Goal: Task Accomplishment & Management: Use online tool/utility

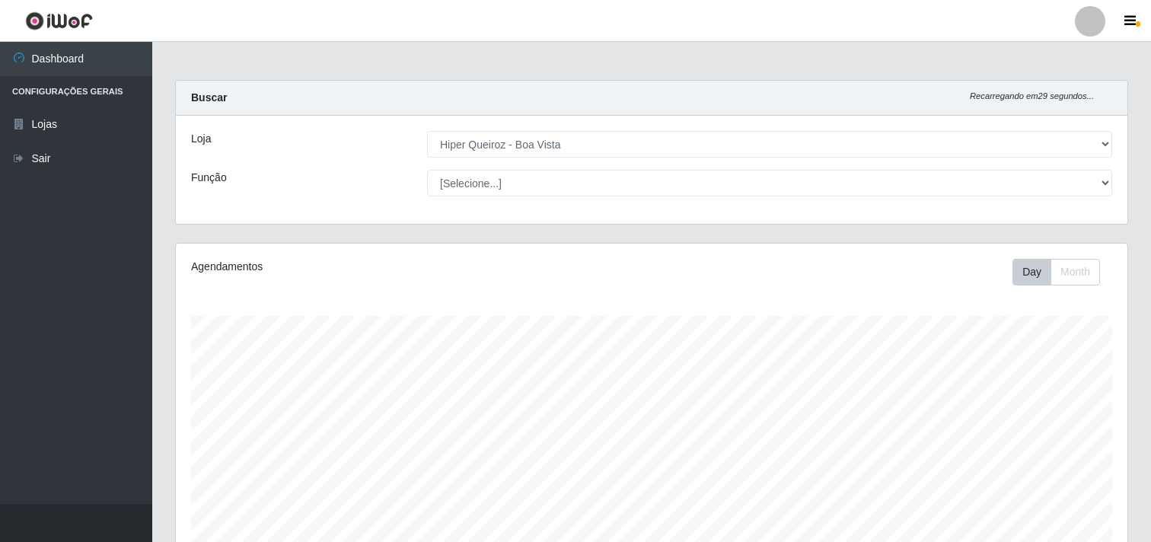
select select "514"
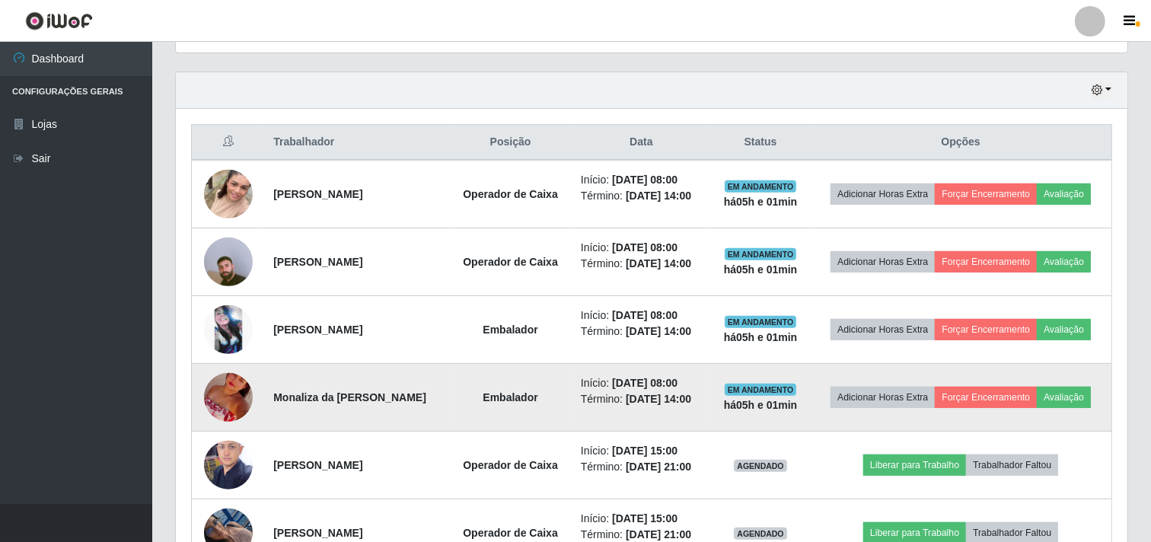
scroll to position [591, 0]
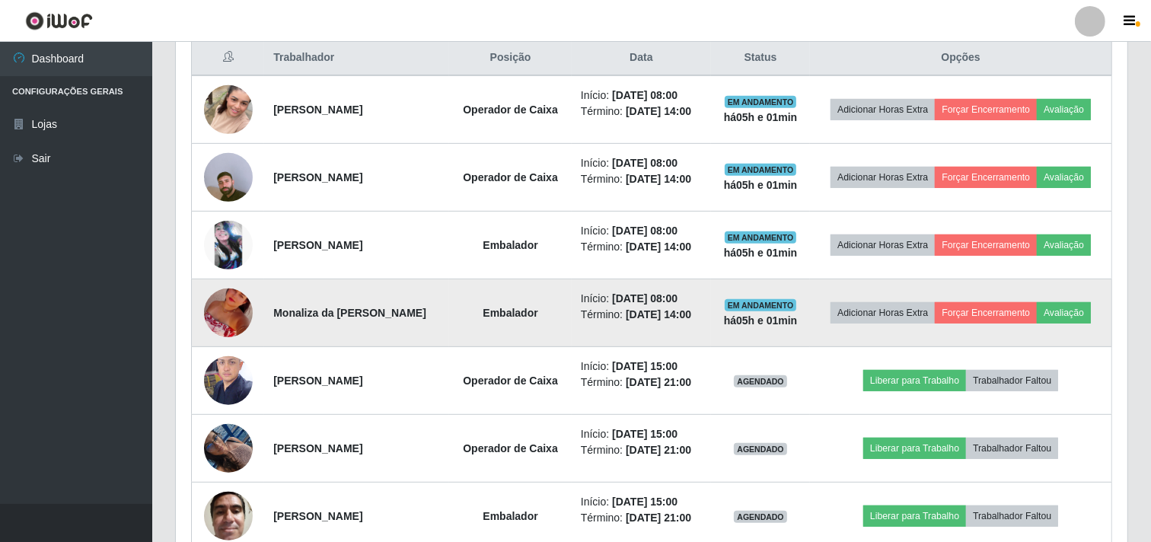
click at [218, 309] on img at bounding box center [228, 312] width 49 height 87
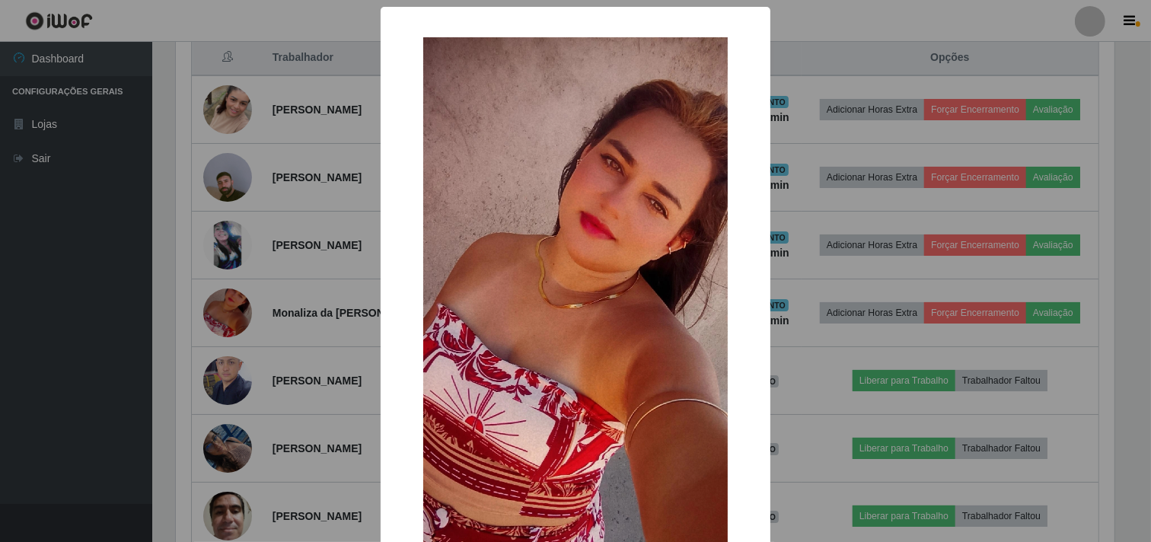
scroll to position [315, 942]
click at [255, 263] on div "× OK Cancel" at bounding box center [577, 271] width 1155 height 542
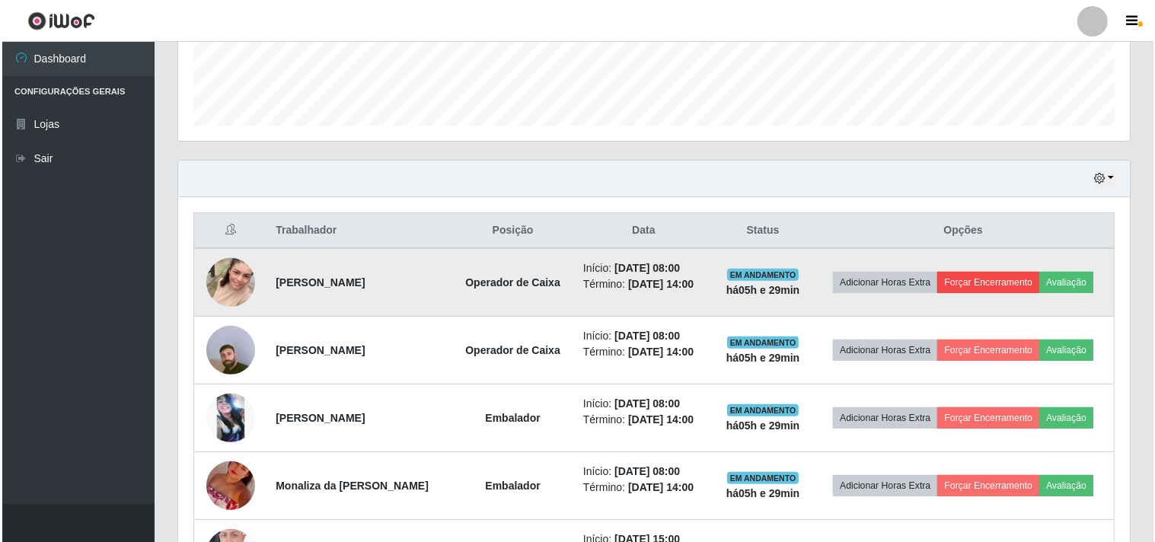
scroll to position [422, 0]
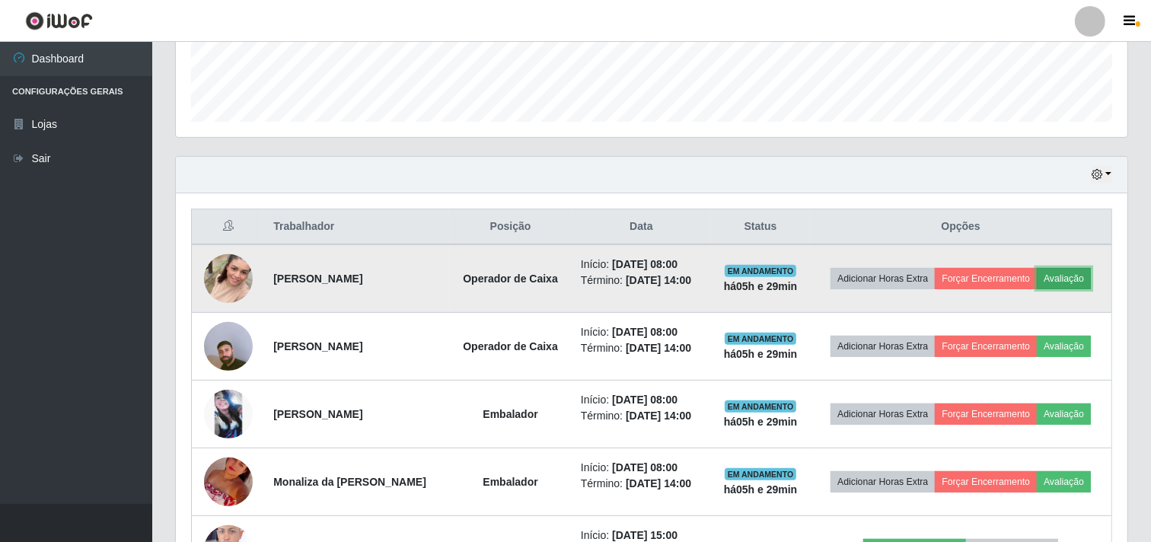
click at [1073, 282] on button "Avaliação" at bounding box center [1064, 278] width 54 height 21
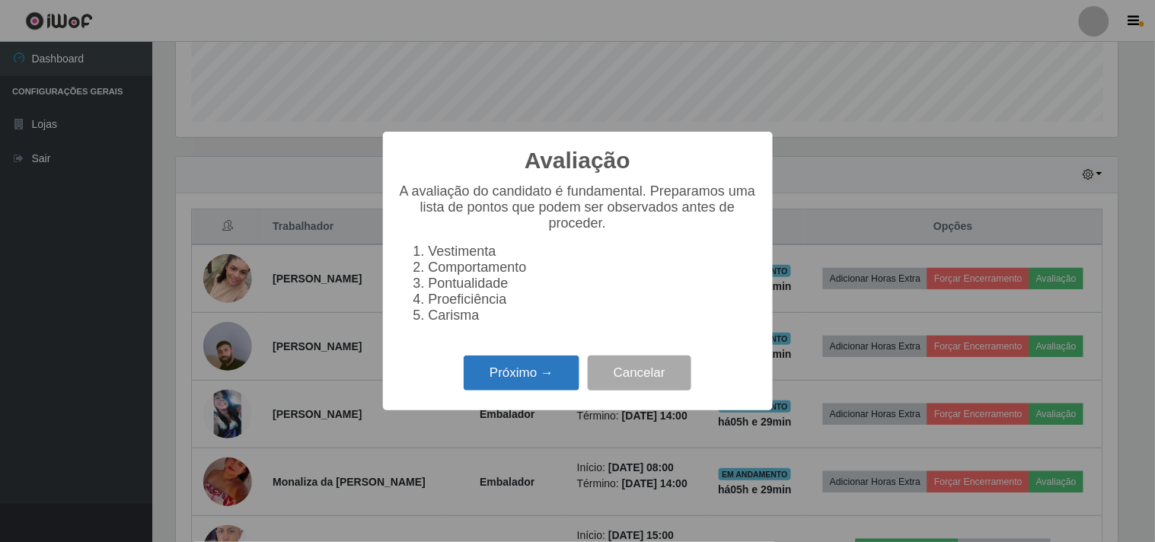
click at [508, 375] on button "Próximo →" at bounding box center [522, 373] width 116 height 36
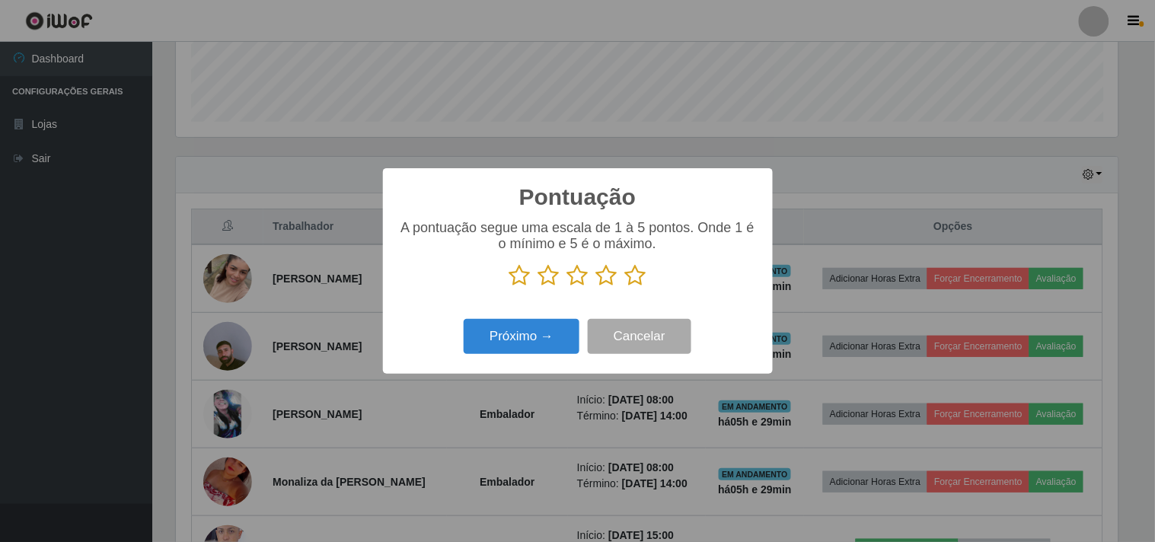
click at [636, 273] on icon at bounding box center [635, 275] width 21 height 23
click at [625, 287] on input "radio" at bounding box center [625, 287] width 0 height 0
click at [607, 274] on icon at bounding box center [606, 275] width 21 height 23
click at [596, 287] on input "radio" at bounding box center [596, 287] width 0 height 0
click at [519, 330] on button "Próximo →" at bounding box center [522, 337] width 116 height 36
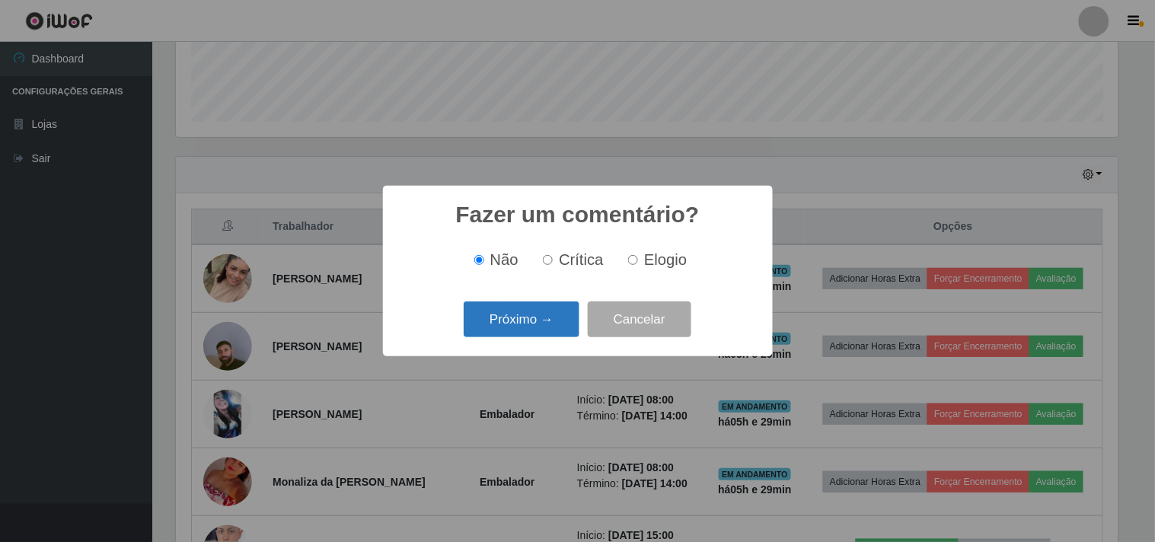
click at [553, 309] on button "Próximo →" at bounding box center [522, 319] width 116 height 36
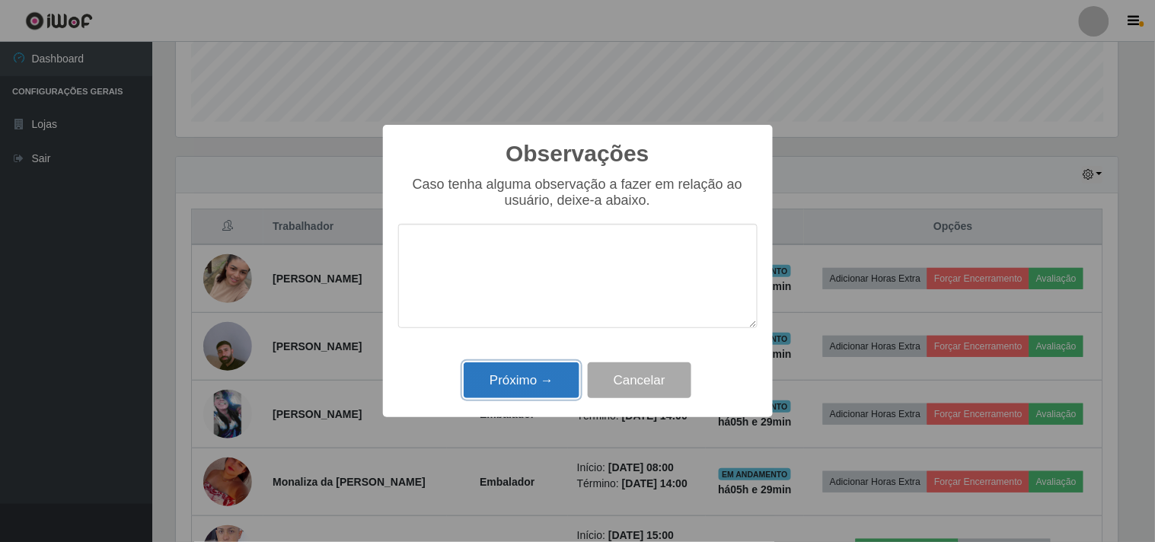
click at [553, 379] on button "Próximo →" at bounding box center [522, 380] width 116 height 36
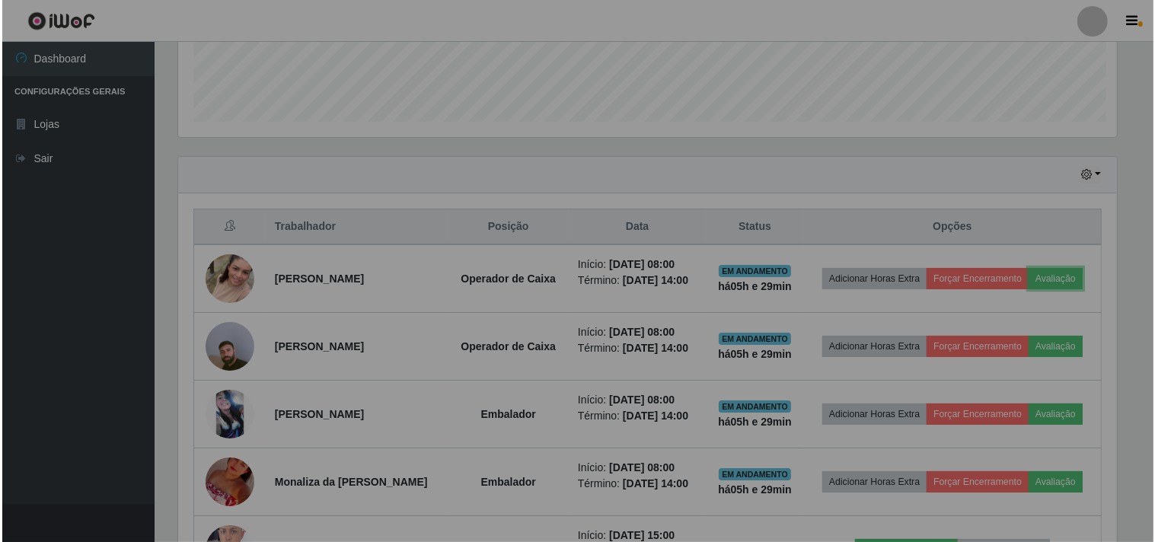
scroll to position [315, 952]
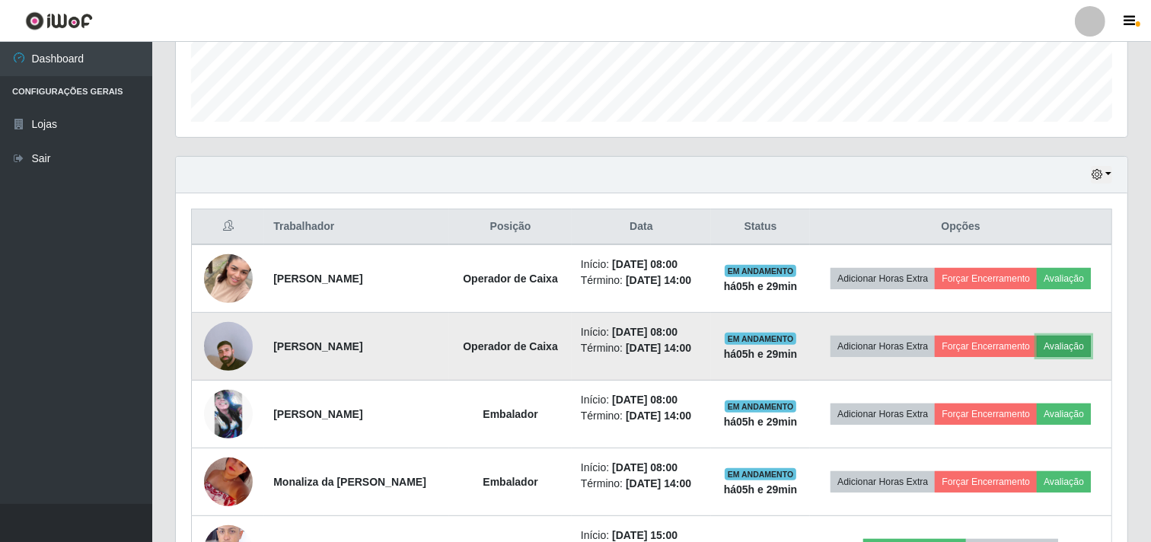
click at [1082, 346] on button "Avaliação" at bounding box center [1064, 346] width 54 height 21
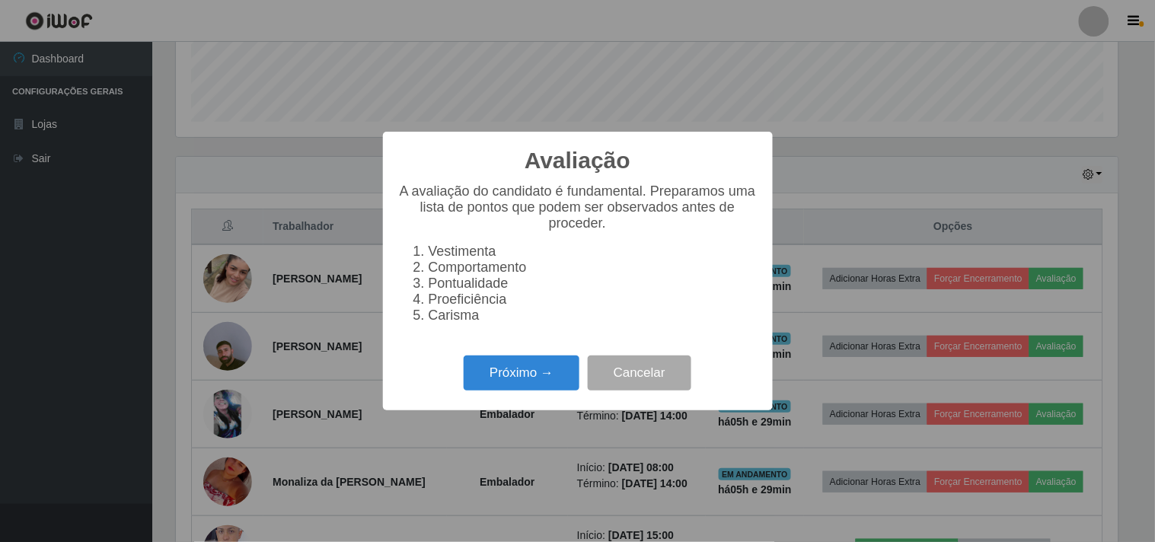
scroll to position [315, 942]
click at [540, 374] on button "Próximo →" at bounding box center [522, 373] width 116 height 36
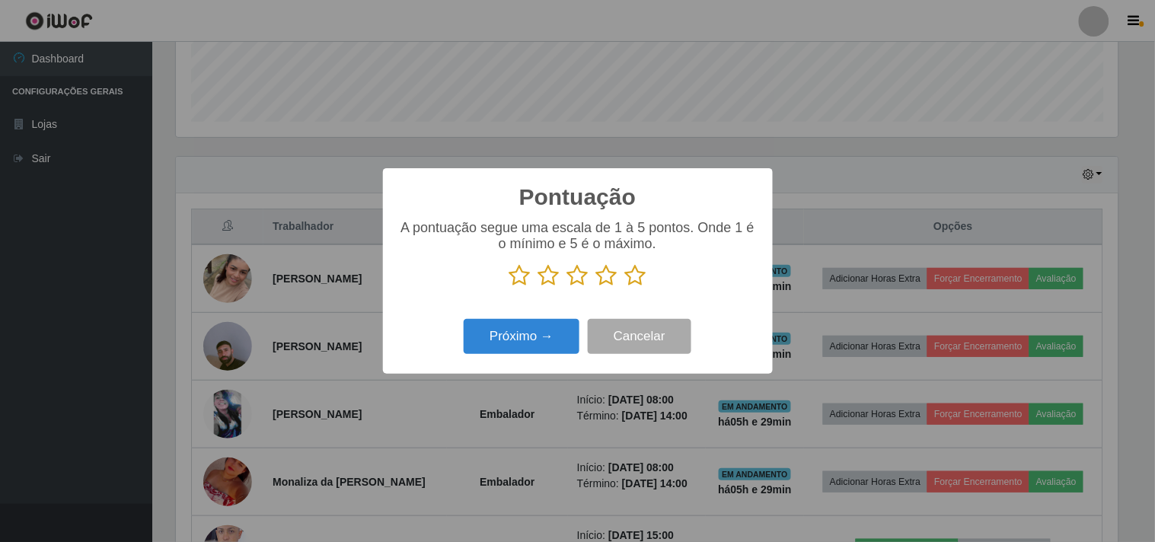
scroll to position [760892, 760265]
click at [636, 276] on icon at bounding box center [635, 275] width 21 height 23
click at [625, 287] on input "radio" at bounding box center [625, 287] width 0 height 0
click at [536, 332] on button "Próximo →" at bounding box center [522, 337] width 116 height 36
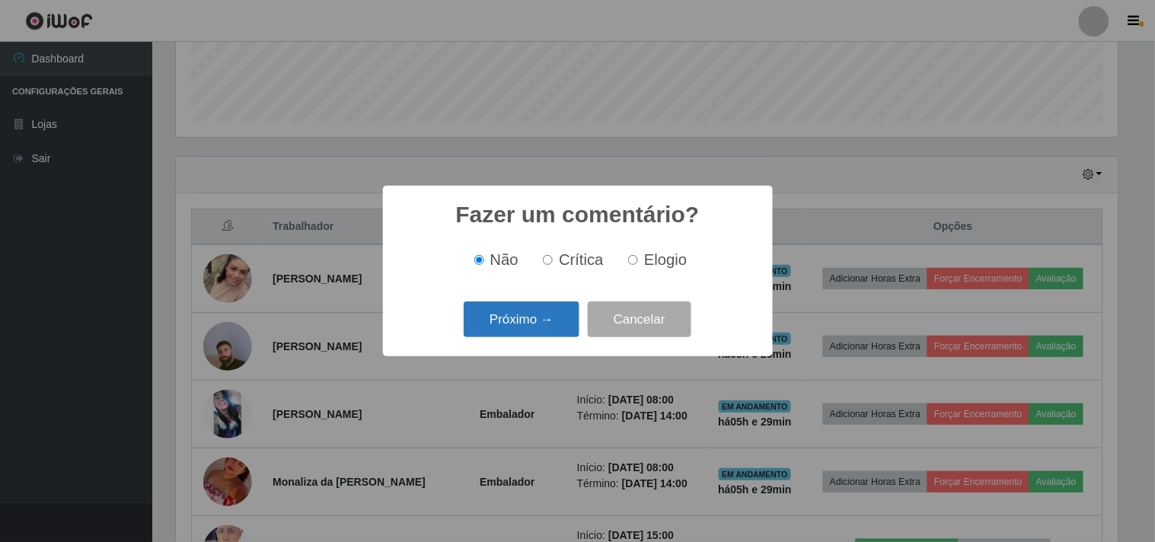
click at [535, 318] on button "Próximo →" at bounding box center [522, 319] width 116 height 36
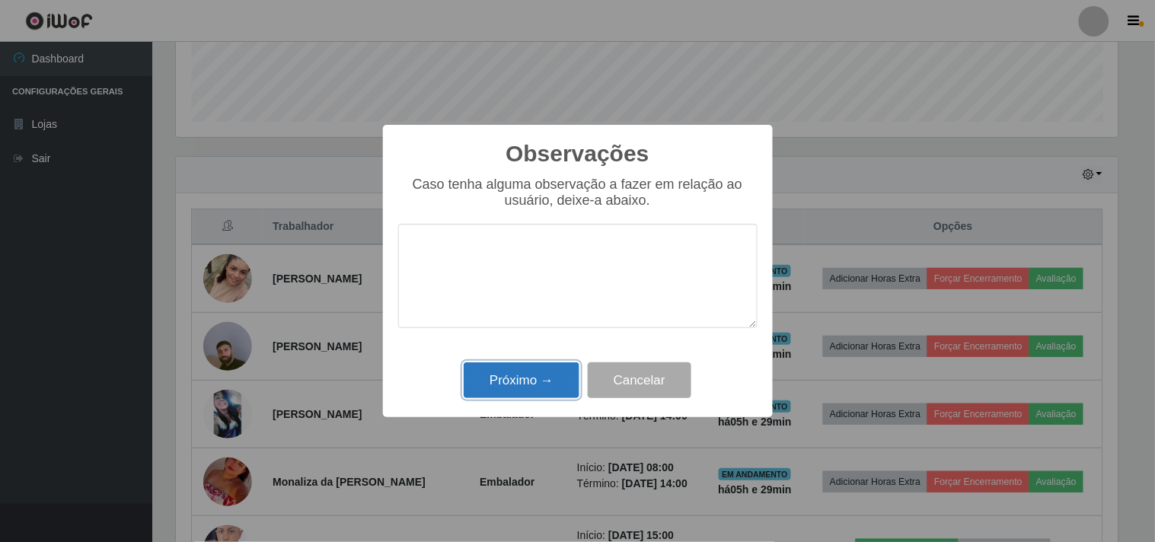
click at [564, 381] on button "Próximo →" at bounding box center [522, 380] width 116 height 36
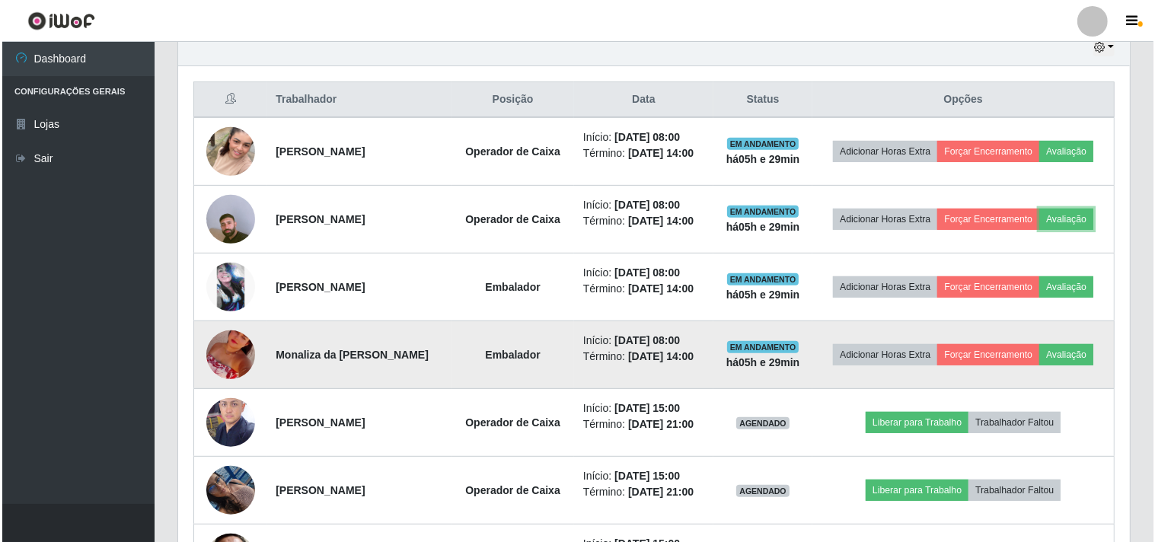
scroll to position [591, 0]
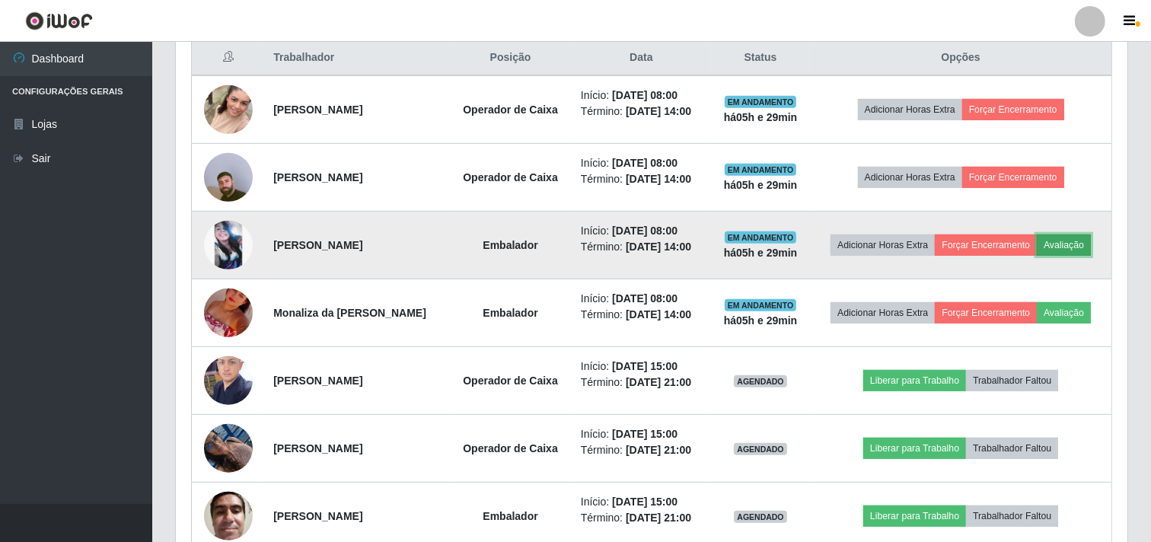
click at [1074, 242] on button "Avaliação" at bounding box center [1064, 244] width 54 height 21
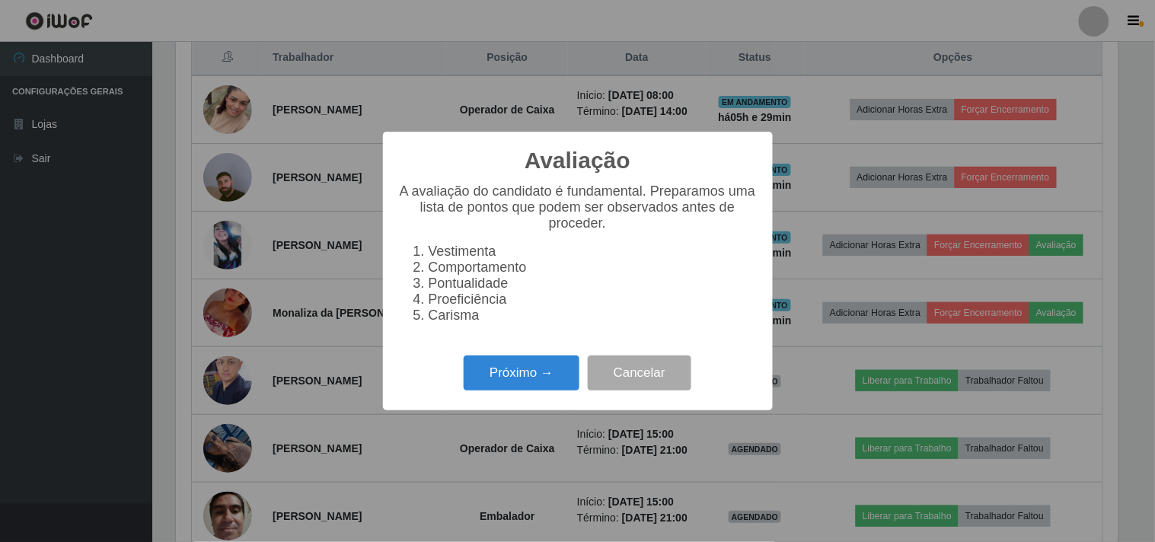
scroll to position [315, 942]
click at [506, 369] on button "Próximo →" at bounding box center [522, 373] width 116 height 36
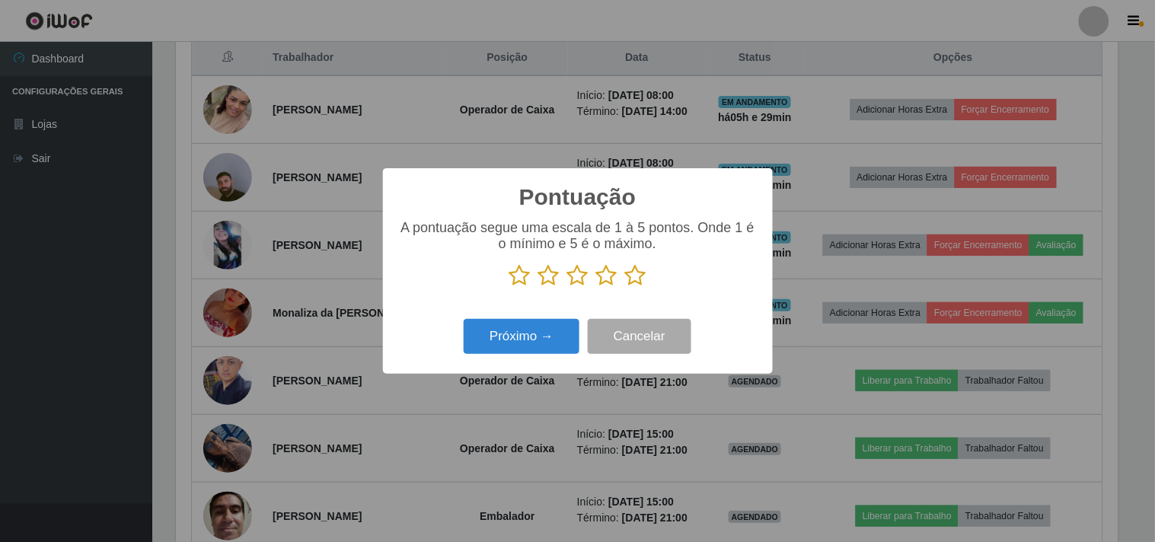
scroll to position [760892, 760265]
click at [638, 270] on icon at bounding box center [635, 275] width 21 height 23
click at [625, 287] on input "radio" at bounding box center [625, 287] width 0 height 0
click at [508, 332] on button "Próximo →" at bounding box center [522, 337] width 116 height 36
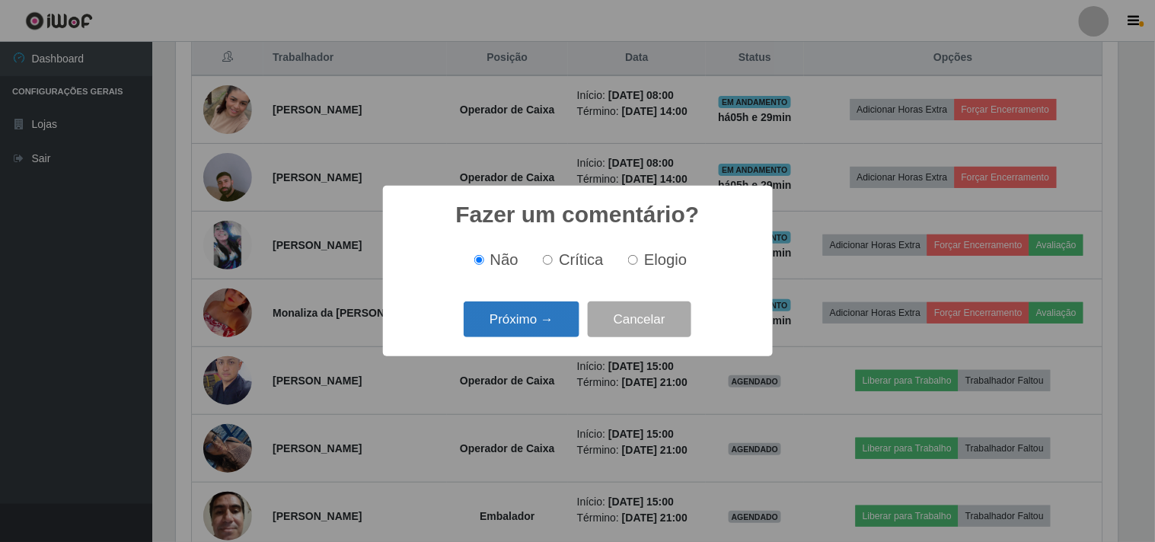
click at [549, 320] on button "Próximo →" at bounding box center [522, 319] width 116 height 36
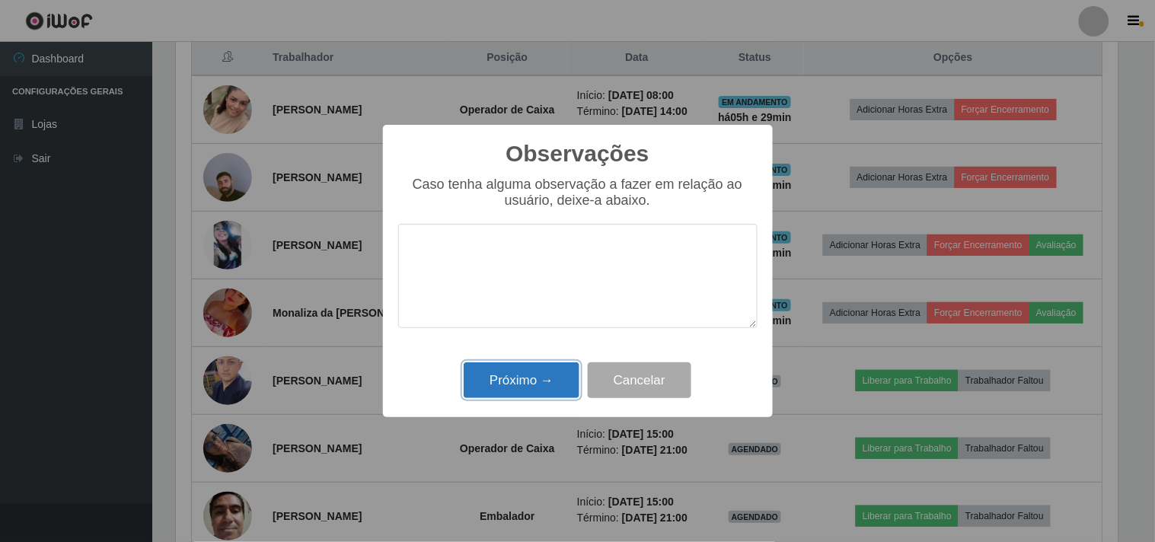
click at [544, 381] on button "Próximo →" at bounding box center [522, 380] width 116 height 36
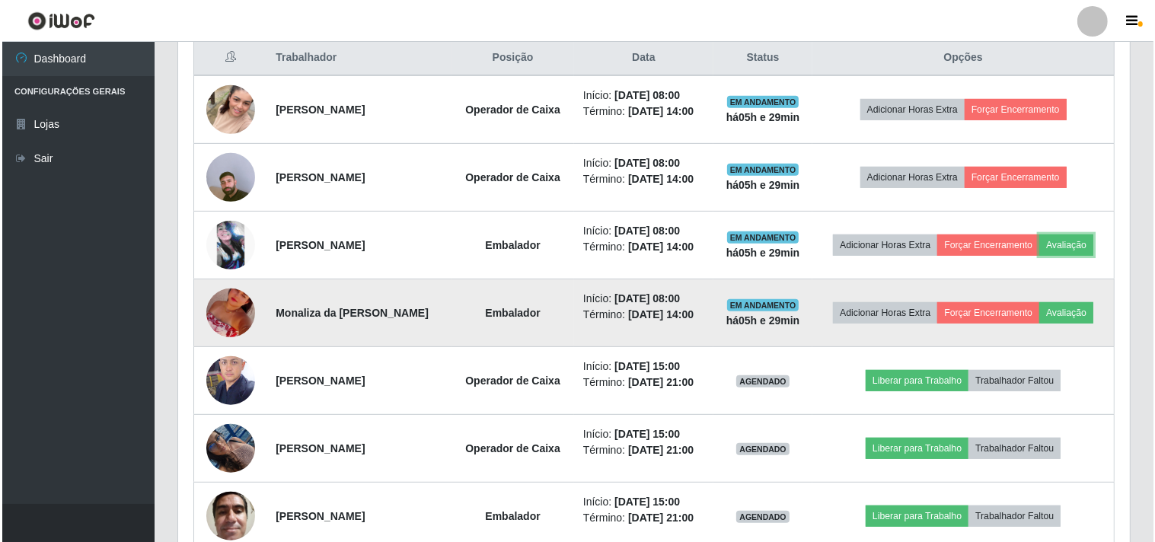
scroll to position [315, 952]
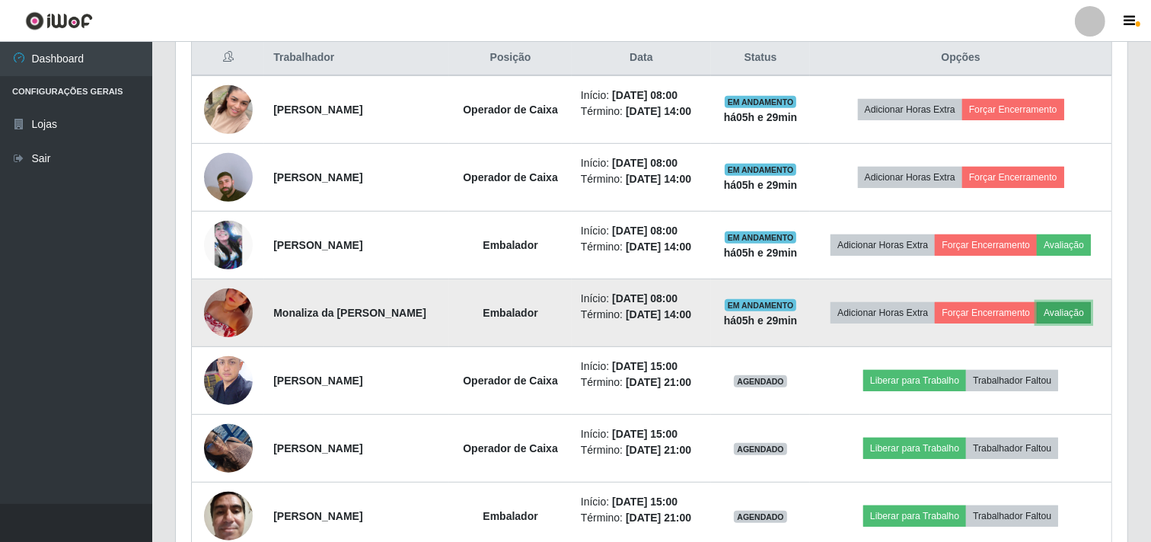
click at [1081, 320] on button "Avaliação" at bounding box center [1064, 312] width 54 height 21
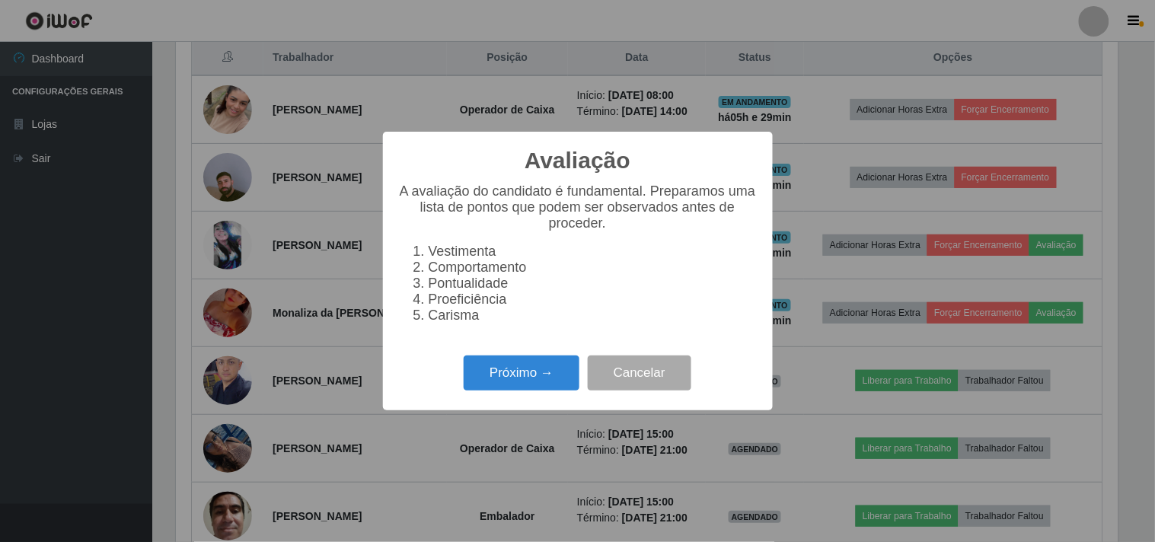
scroll to position [315, 942]
click at [482, 389] on button "Próximo →" at bounding box center [522, 373] width 116 height 36
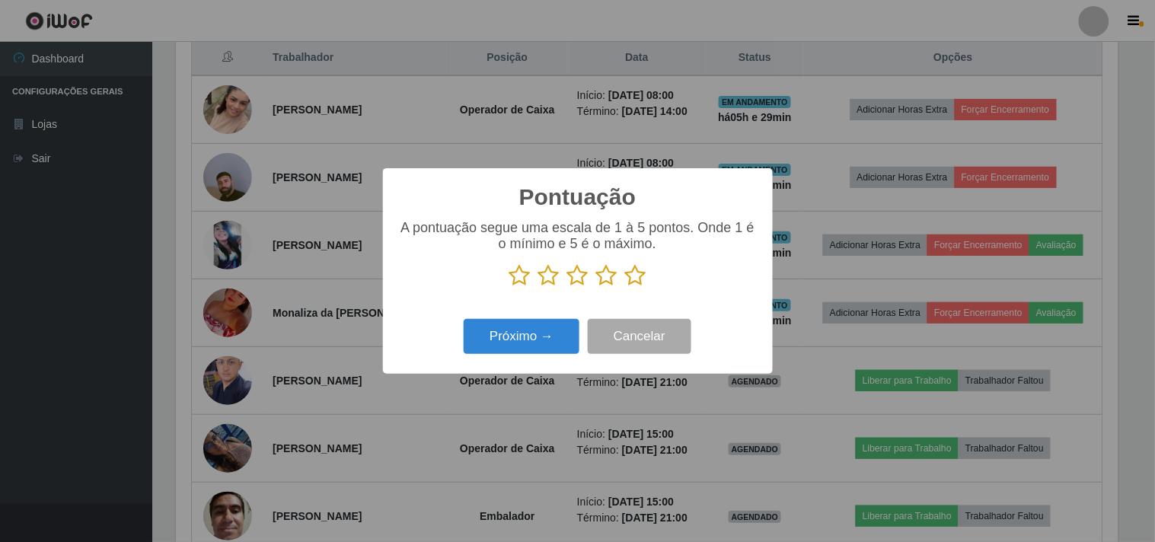
click at [633, 276] on icon at bounding box center [635, 275] width 21 height 23
click at [625, 287] on input "radio" at bounding box center [625, 287] width 0 height 0
click at [526, 346] on button "Próximo →" at bounding box center [522, 337] width 116 height 36
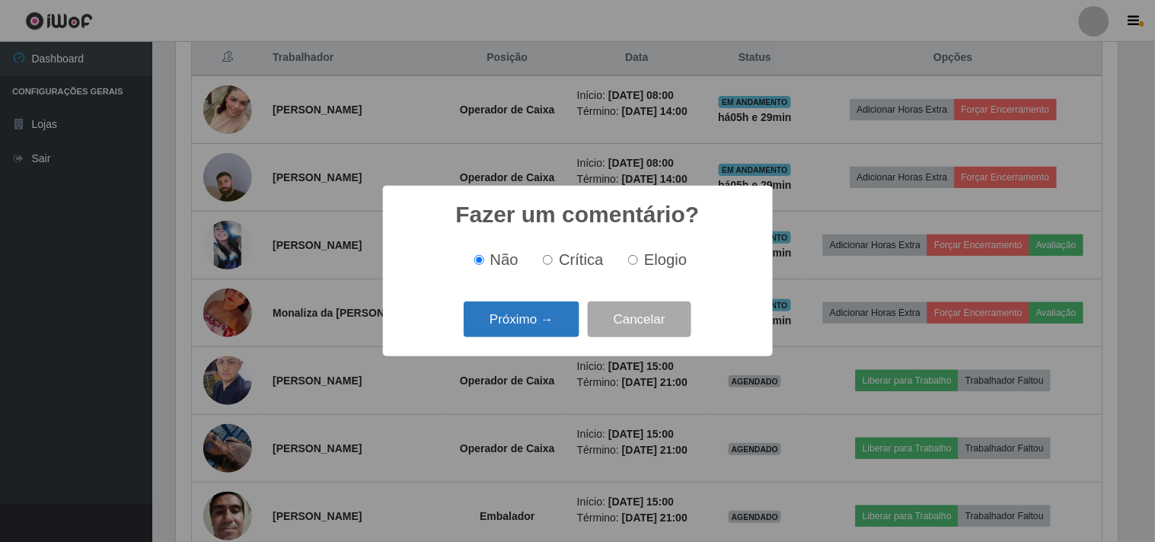
click at [553, 316] on button "Próximo →" at bounding box center [522, 319] width 116 height 36
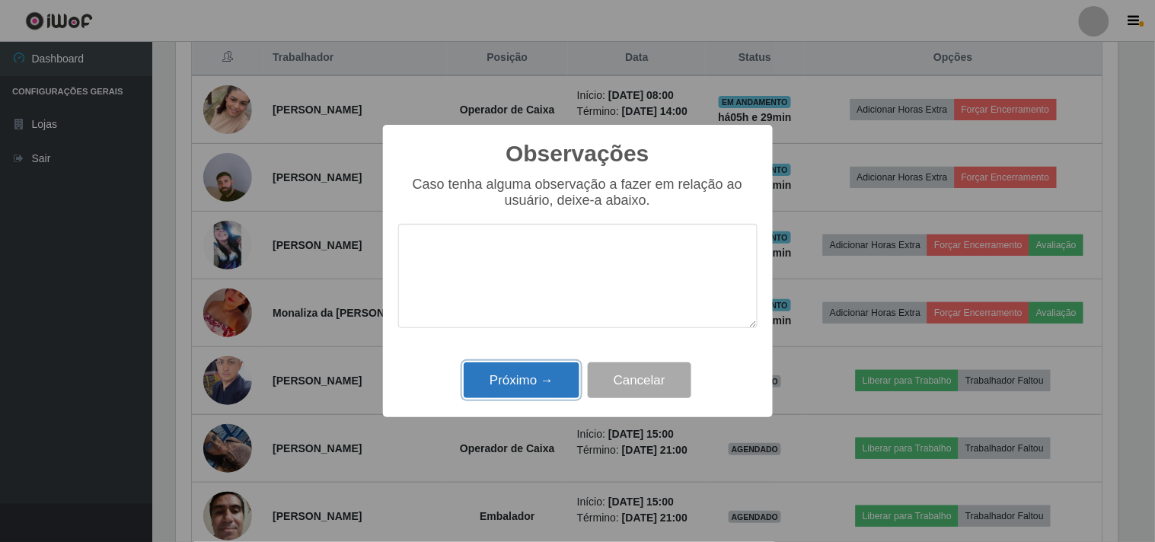
click at [547, 389] on button "Próximo →" at bounding box center [522, 380] width 116 height 36
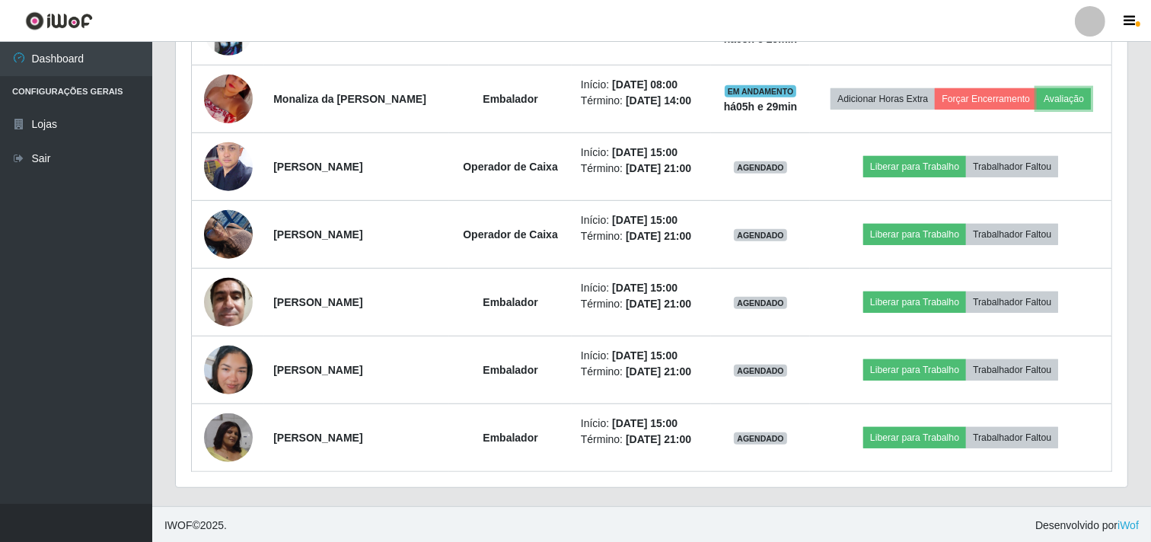
scroll to position [808, 0]
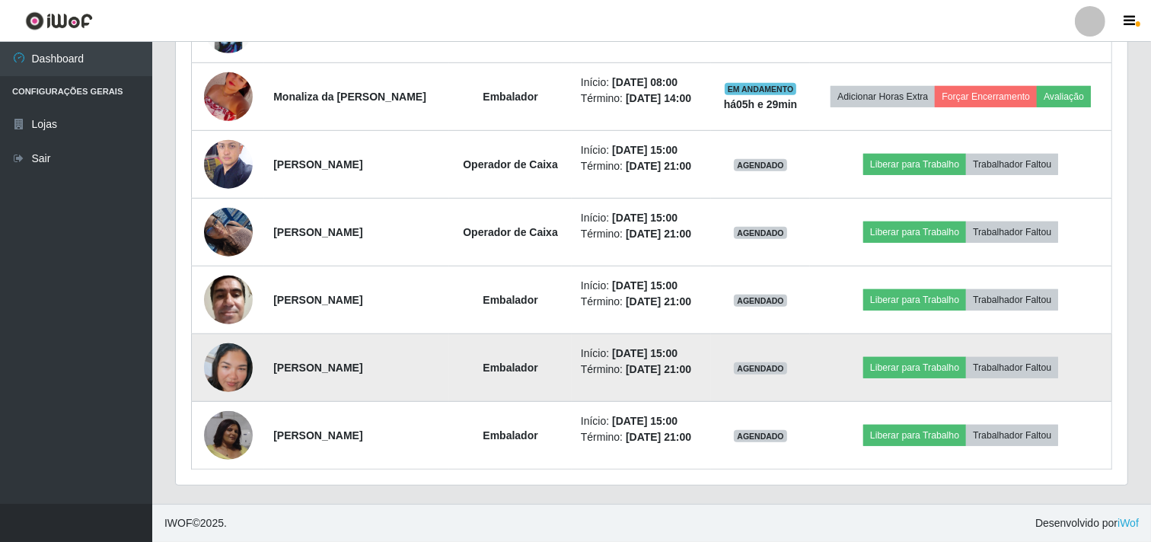
click at [229, 361] on img at bounding box center [228, 367] width 49 height 87
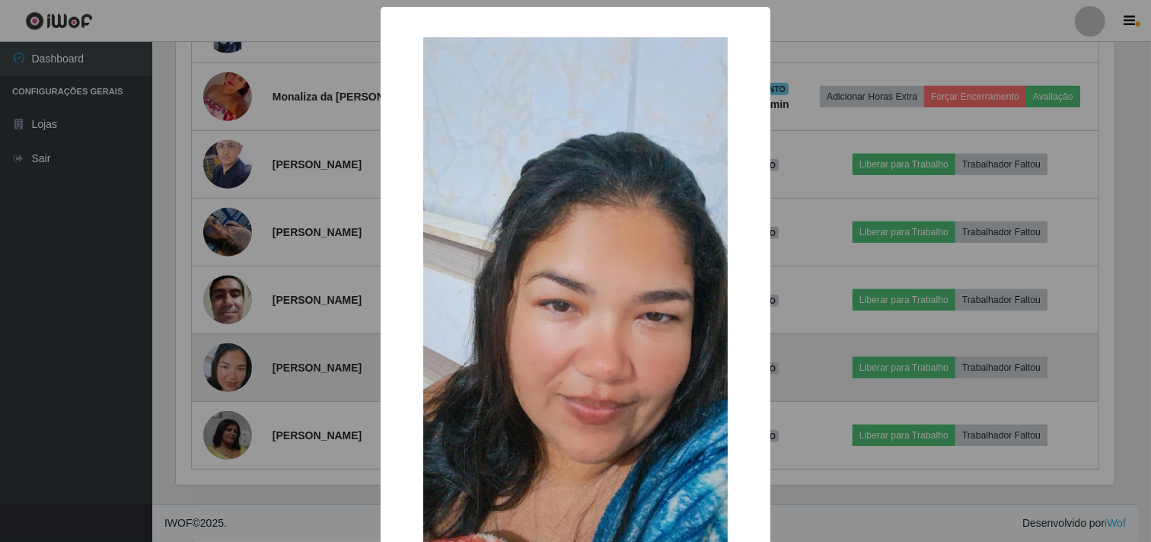
scroll to position [0, 0]
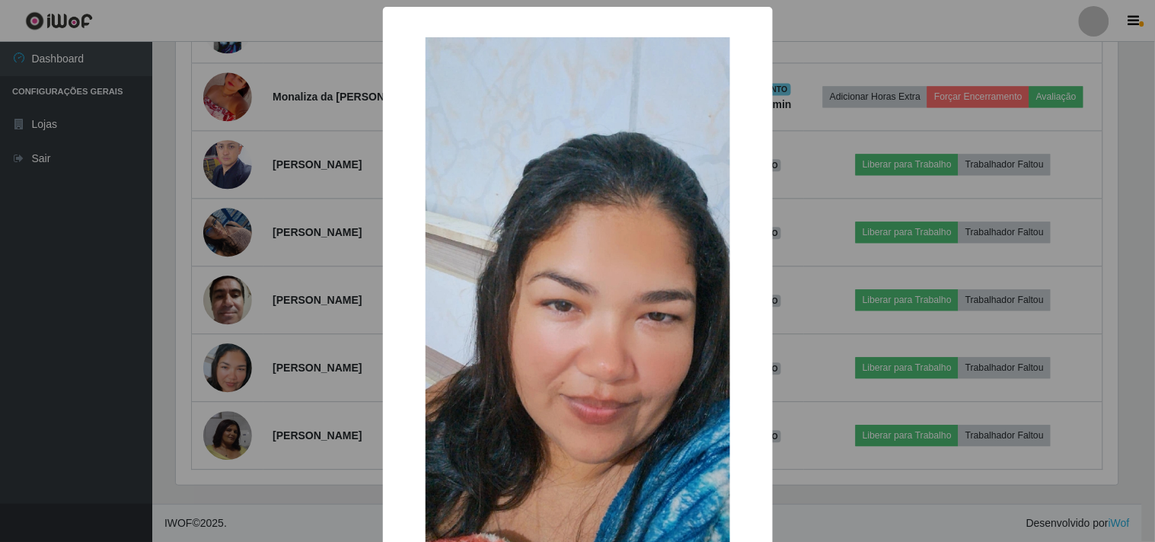
click at [236, 333] on div "× OK Cancel" at bounding box center [577, 271] width 1155 height 542
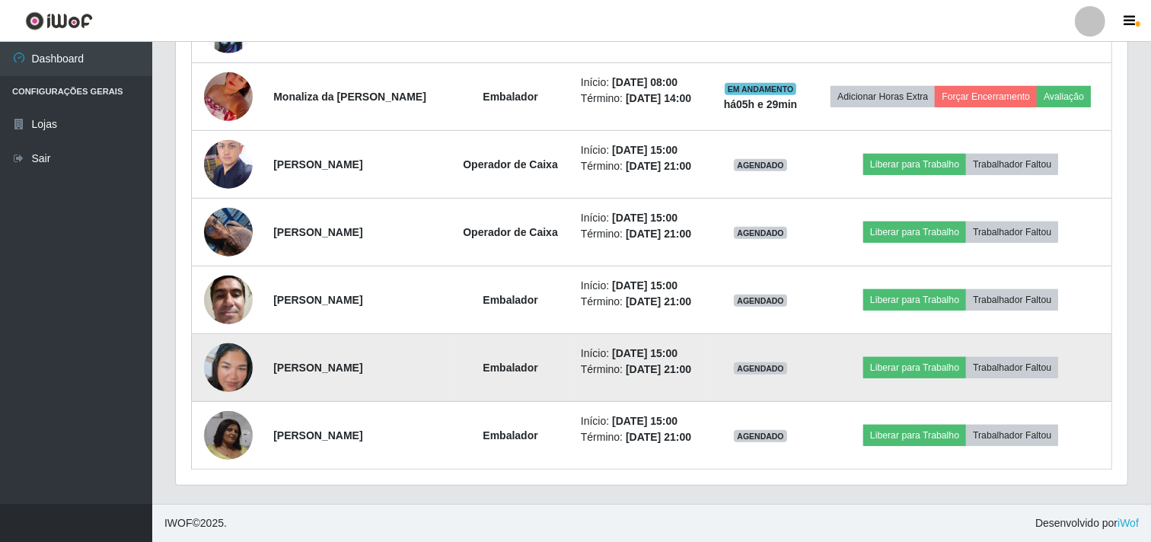
click at [245, 377] on img at bounding box center [228, 367] width 49 height 87
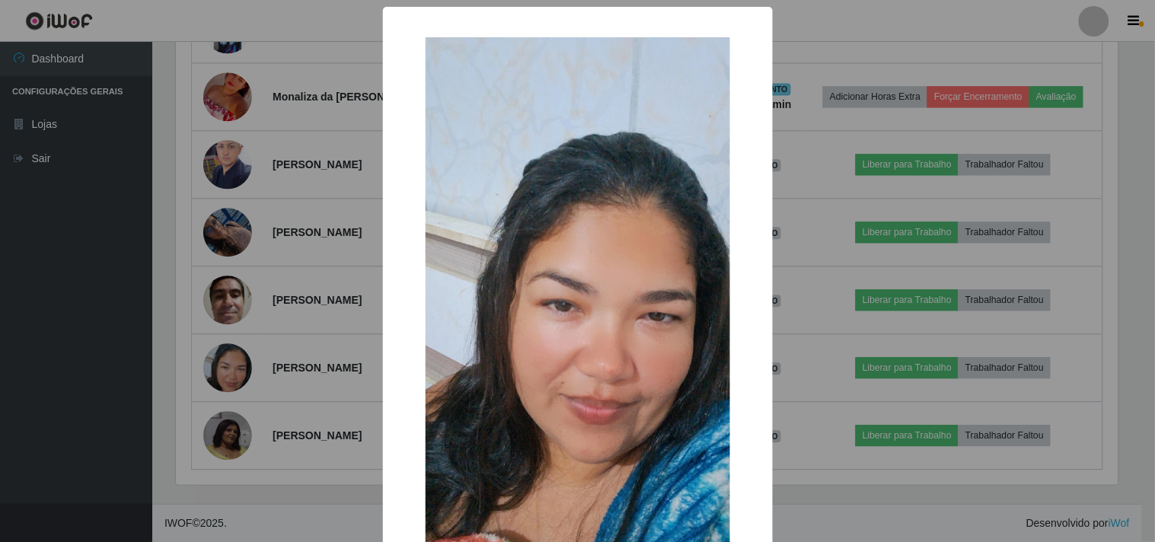
click at [226, 326] on div "× OK Cancel" at bounding box center [577, 271] width 1155 height 542
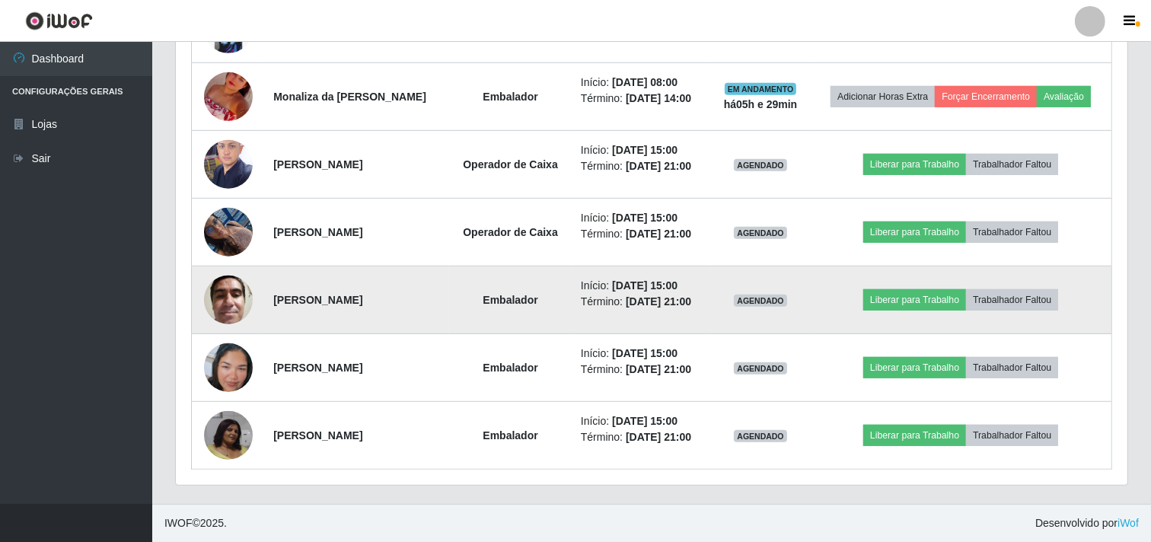
click at [225, 300] on img at bounding box center [228, 299] width 49 height 65
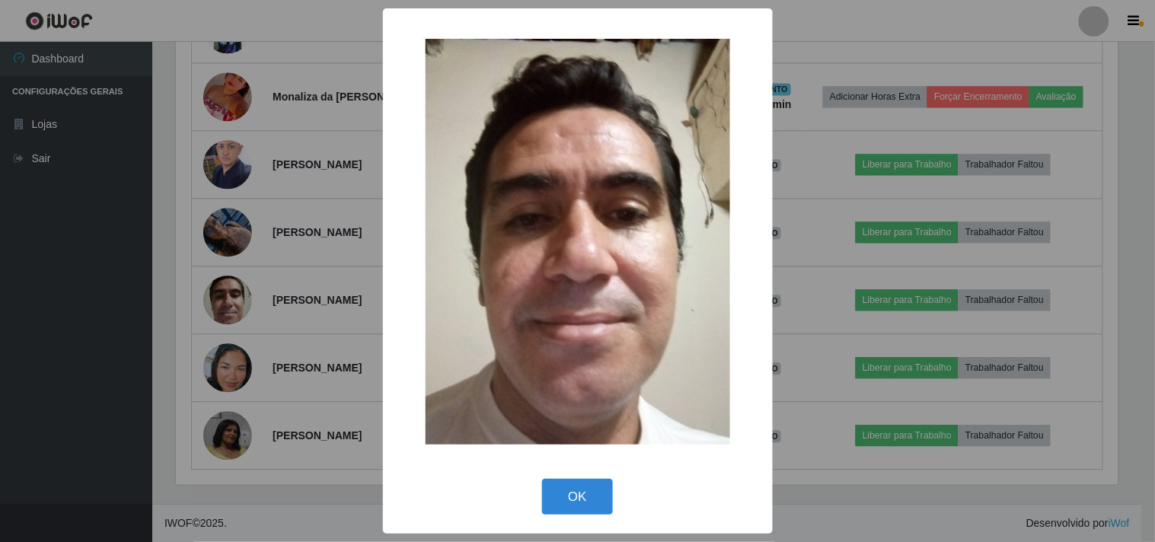
click at [206, 291] on div "× OK Cancel" at bounding box center [577, 271] width 1155 height 542
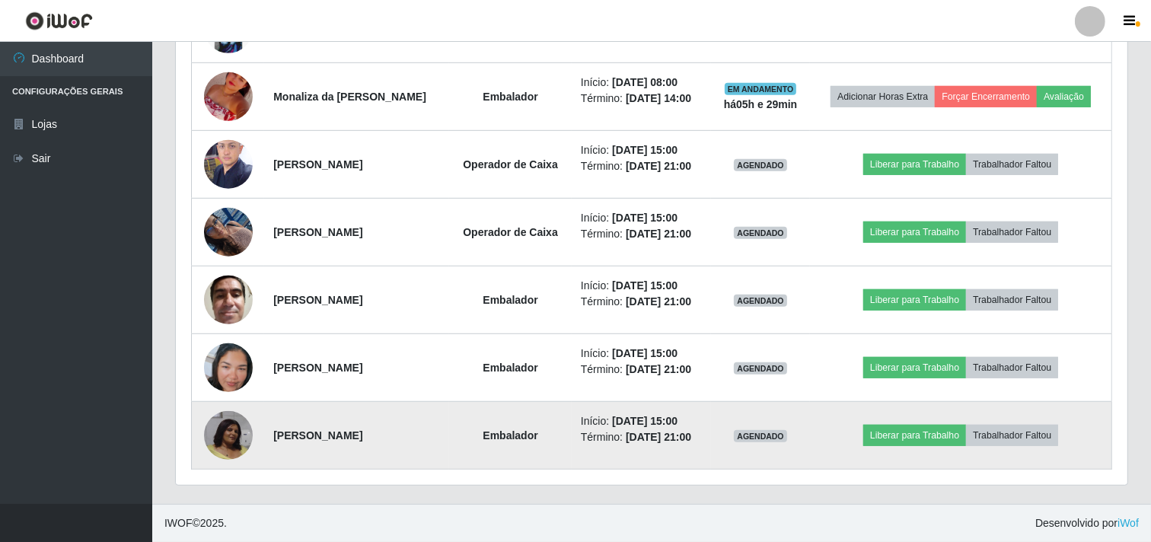
click at [241, 431] on img at bounding box center [228, 435] width 49 height 49
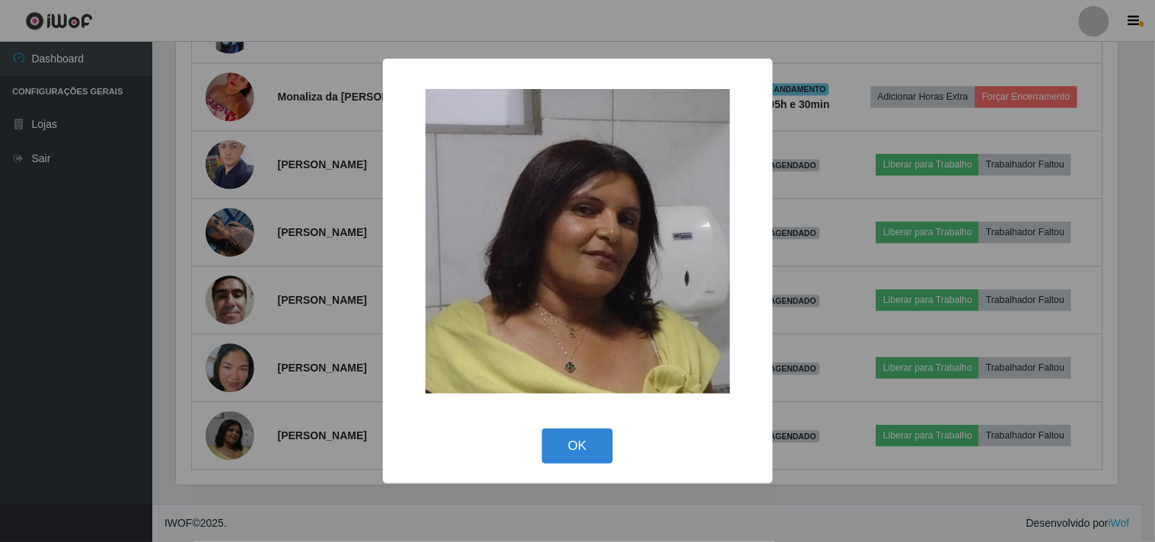
click at [338, 315] on div "× OK Cancel" at bounding box center [577, 271] width 1155 height 542
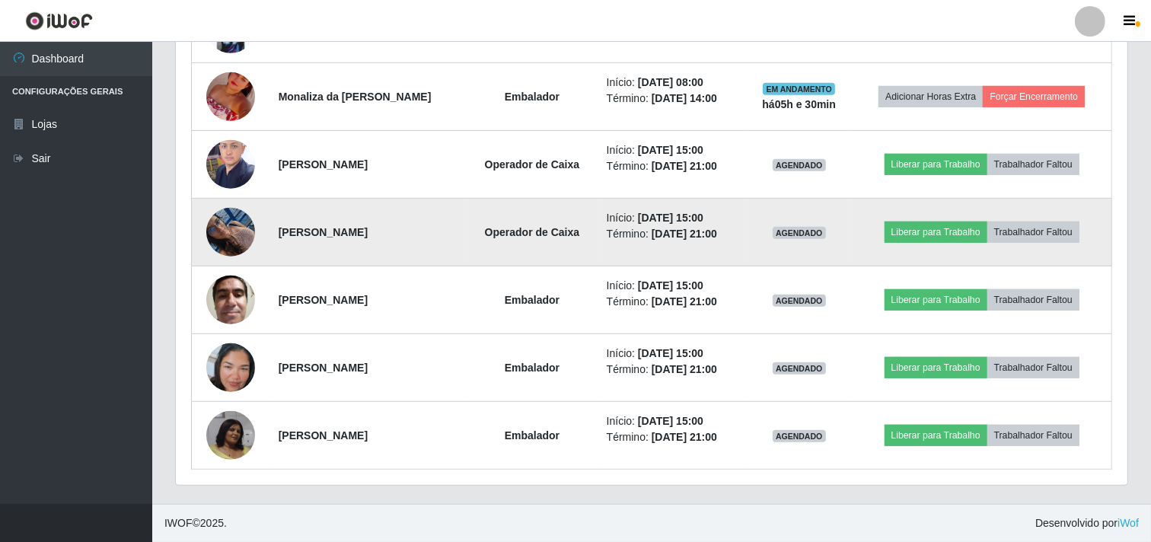
click at [238, 224] on img at bounding box center [230, 231] width 49 height 65
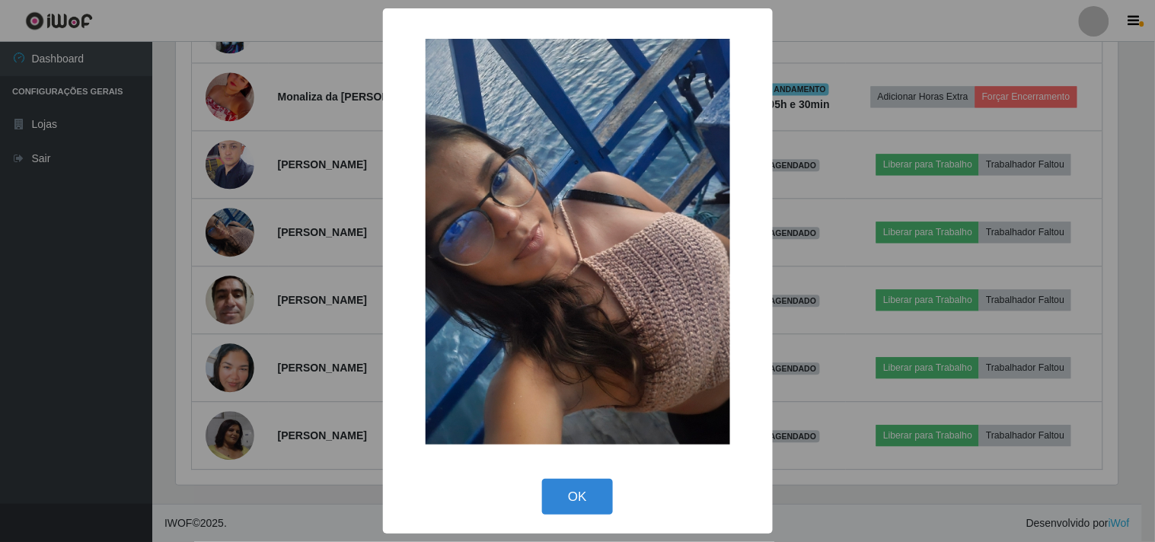
click at [245, 222] on div "× OK Cancel" at bounding box center [577, 271] width 1155 height 542
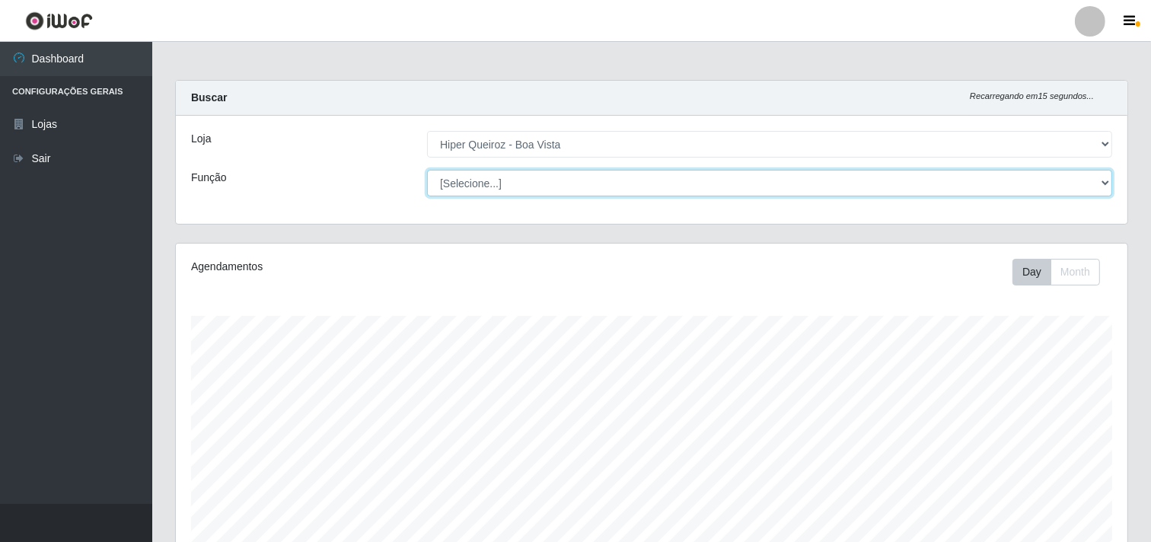
click at [767, 179] on select "[Selecione...] Embalador Embalador + Embalador ++ Operador de Caixa Operador de…" at bounding box center [769, 183] width 685 height 27
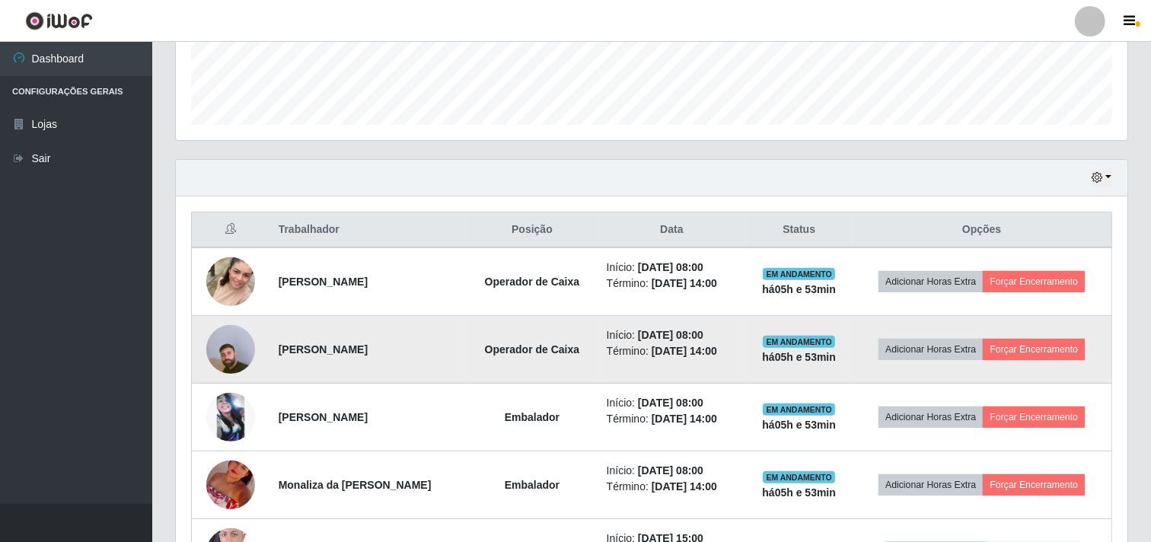
scroll to position [507, 0]
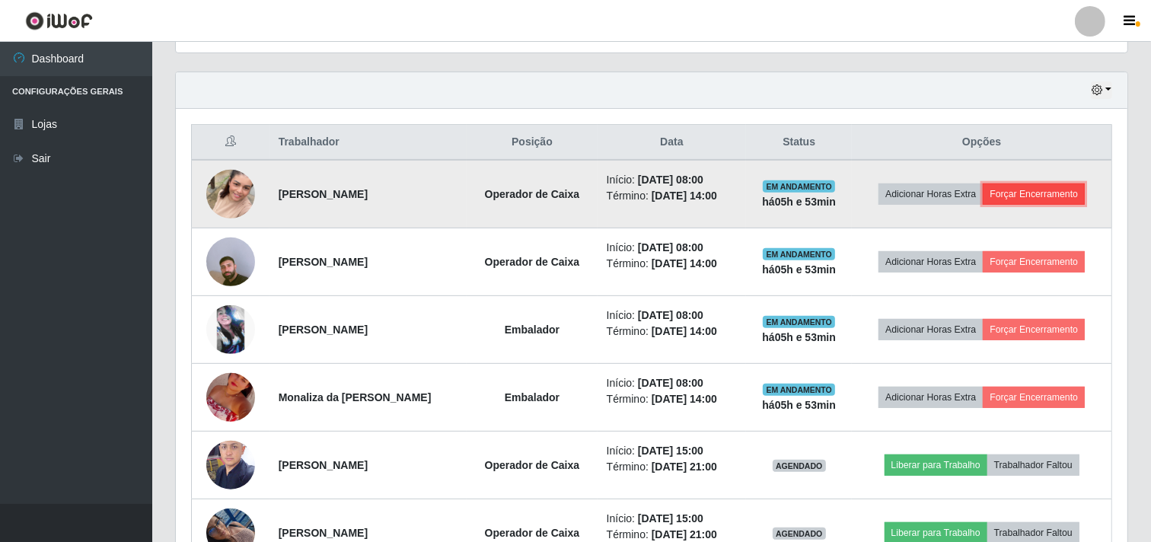
click at [1030, 196] on button "Forçar Encerramento" at bounding box center [1034, 193] width 102 height 21
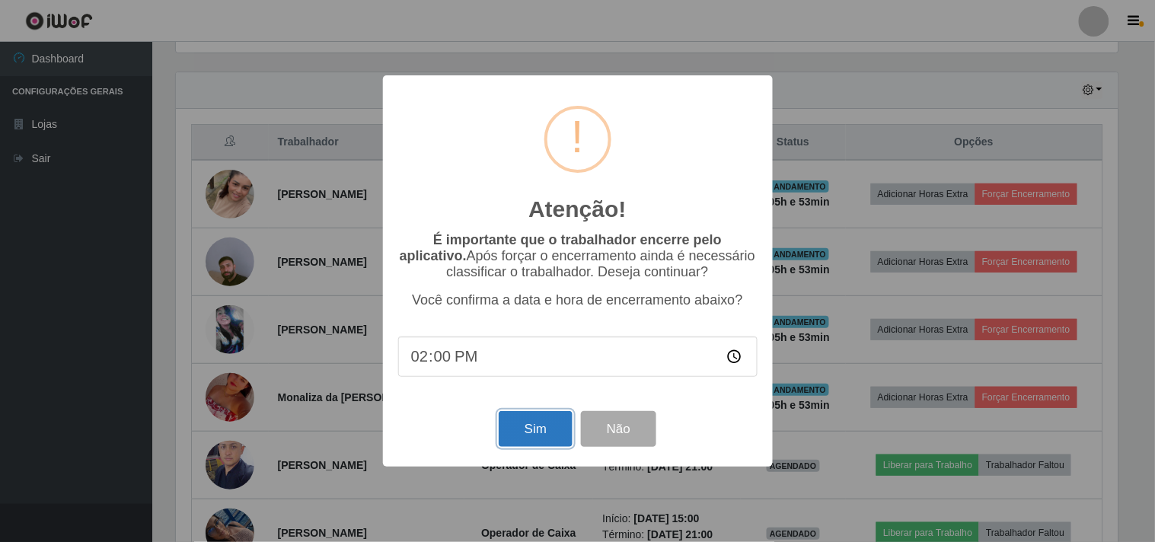
click at [534, 428] on button "Sim" at bounding box center [536, 429] width 74 height 36
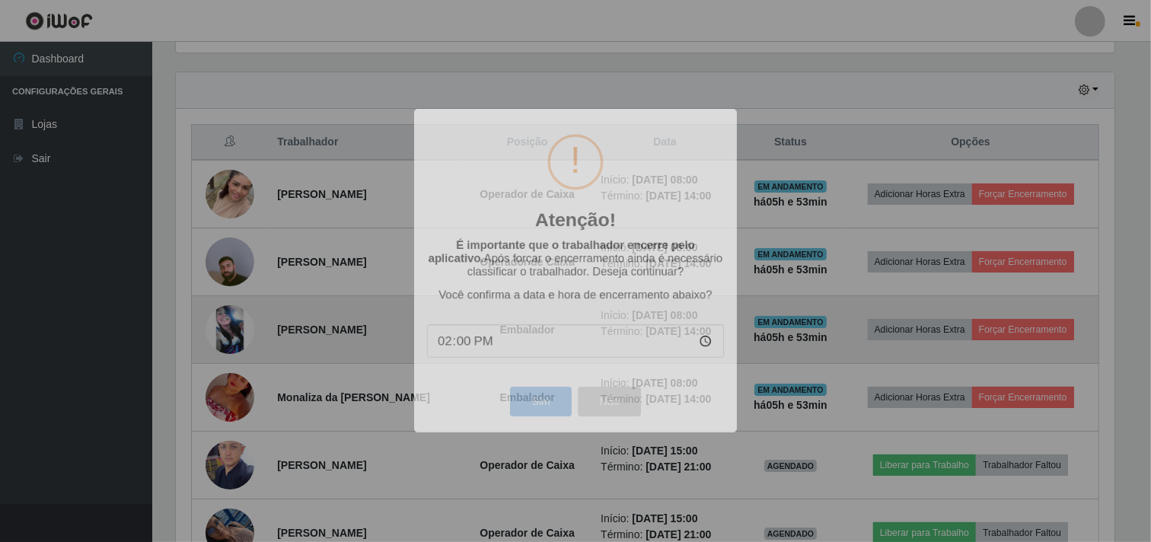
scroll to position [315, 952]
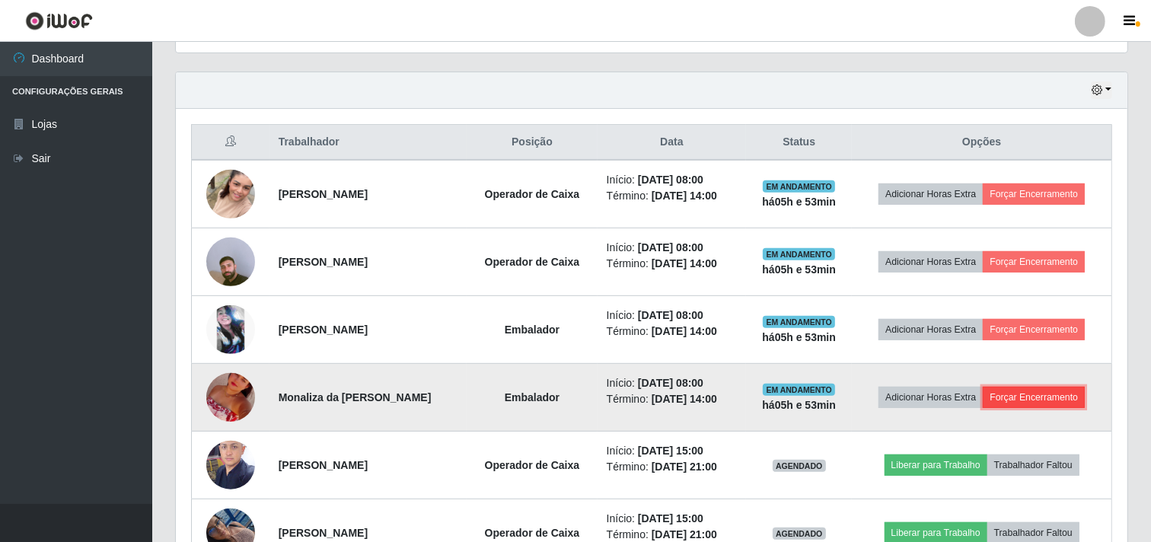
click at [1040, 407] on button "Forçar Encerramento" at bounding box center [1034, 397] width 102 height 21
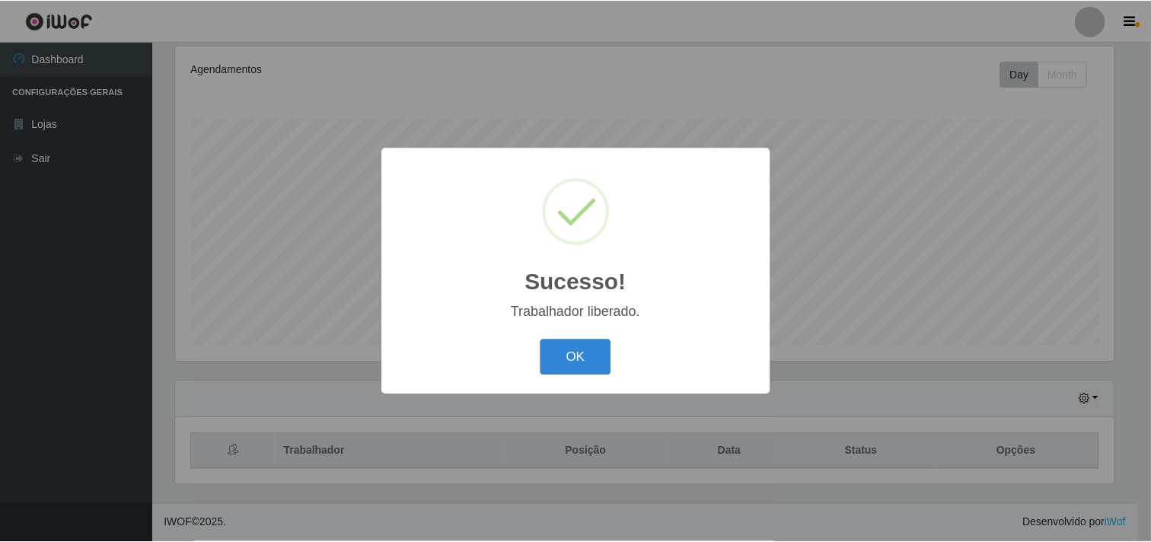
scroll to position [315, 942]
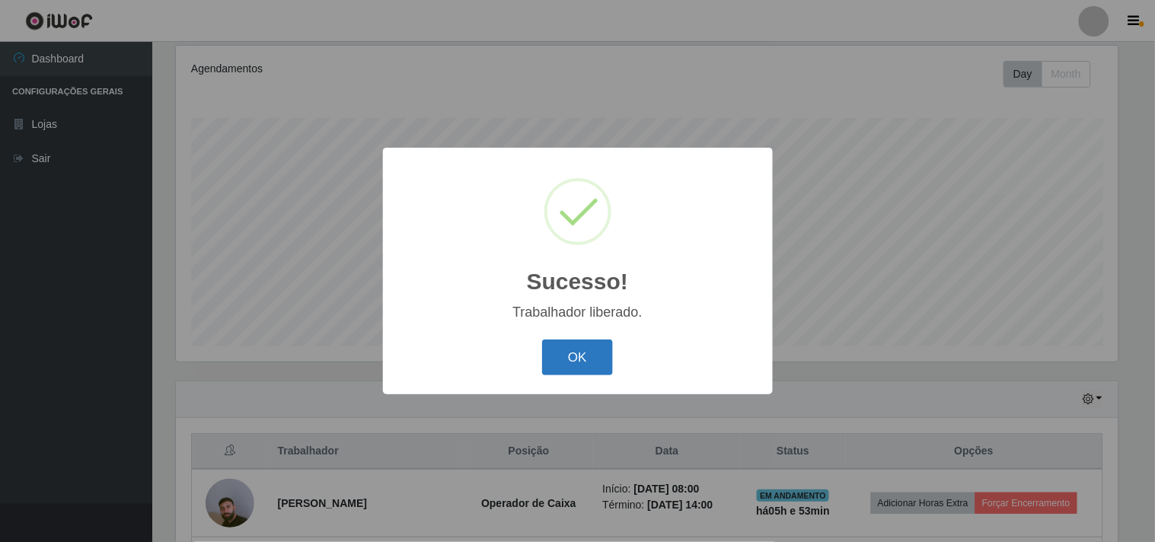
click at [591, 346] on button "OK" at bounding box center [577, 357] width 71 height 36
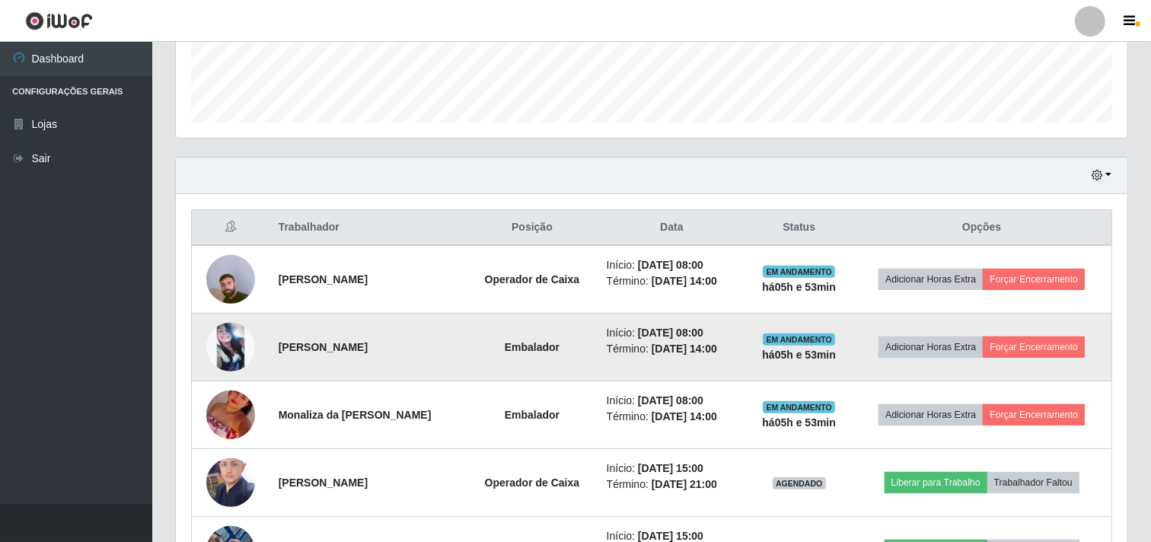
scroll to position [451, 0]
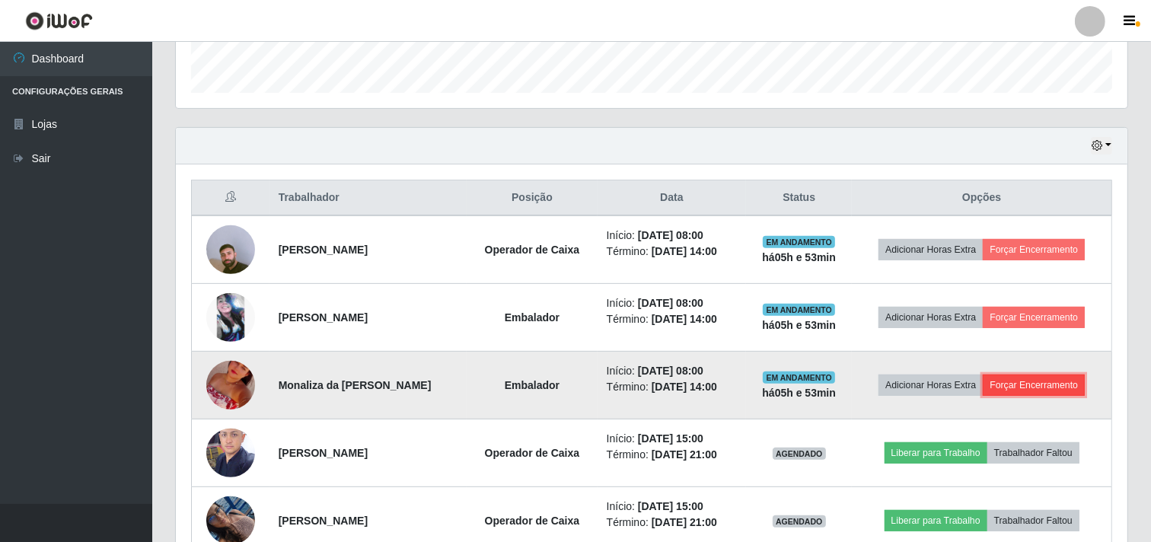
click at [1022, 386] on button "Forçar Encerramento" at bounding box center [1034, 385] width 102 height 21
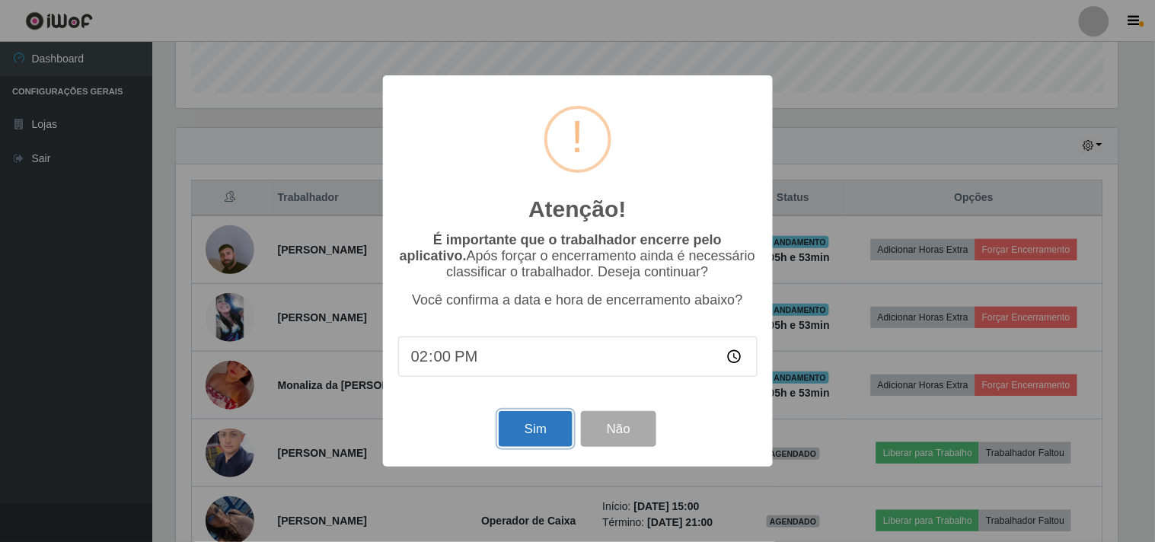
click at [534, 440] on button "Sim" at bounding box center [536, 429] width 74 height 36
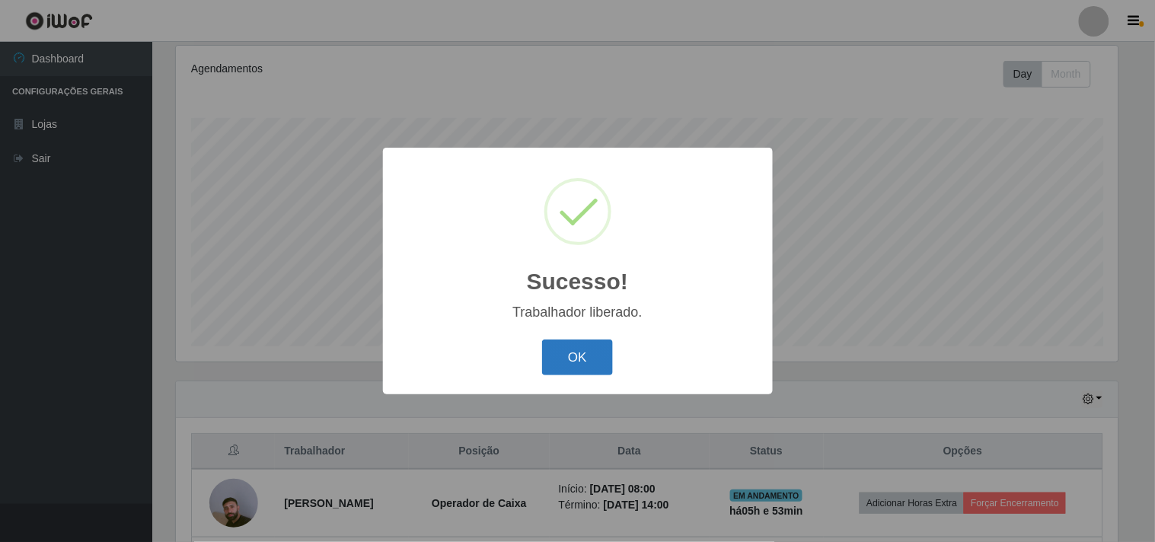
click at [584, 370] on button "OK" at bounding box center [577, 357] width 71 height 36
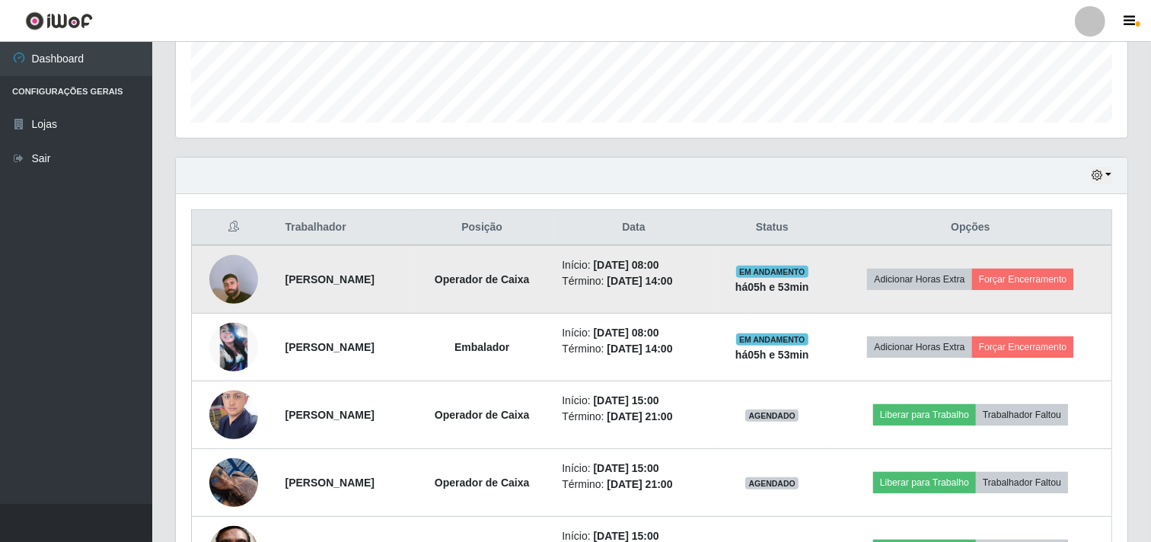
scroll to position [451, 0]
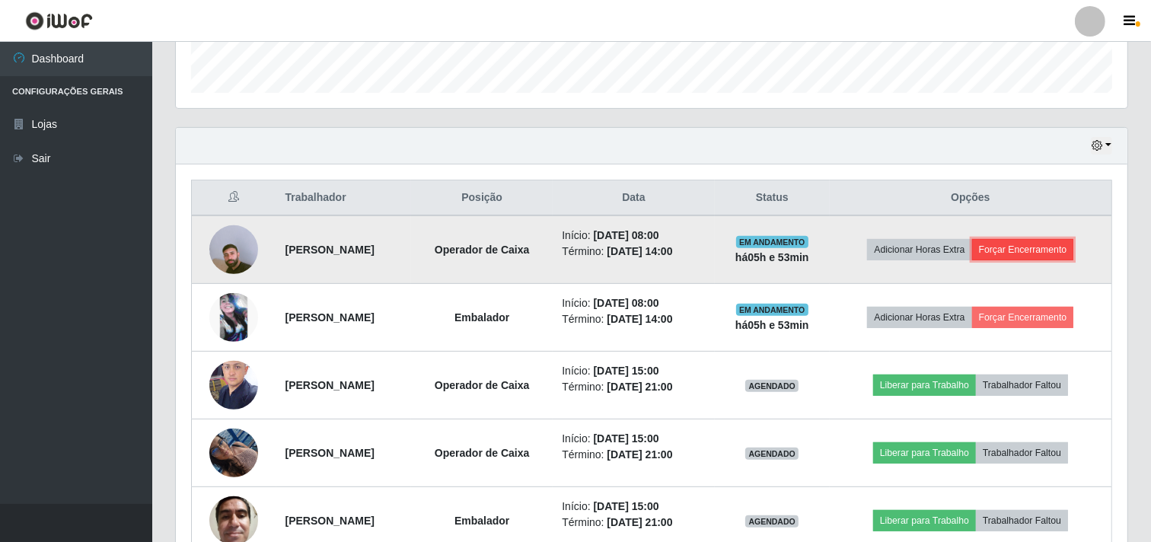
click at [1049, 246] on button "Forçar Encerramento" at bounding box center [1023, 249] width 102 height 21
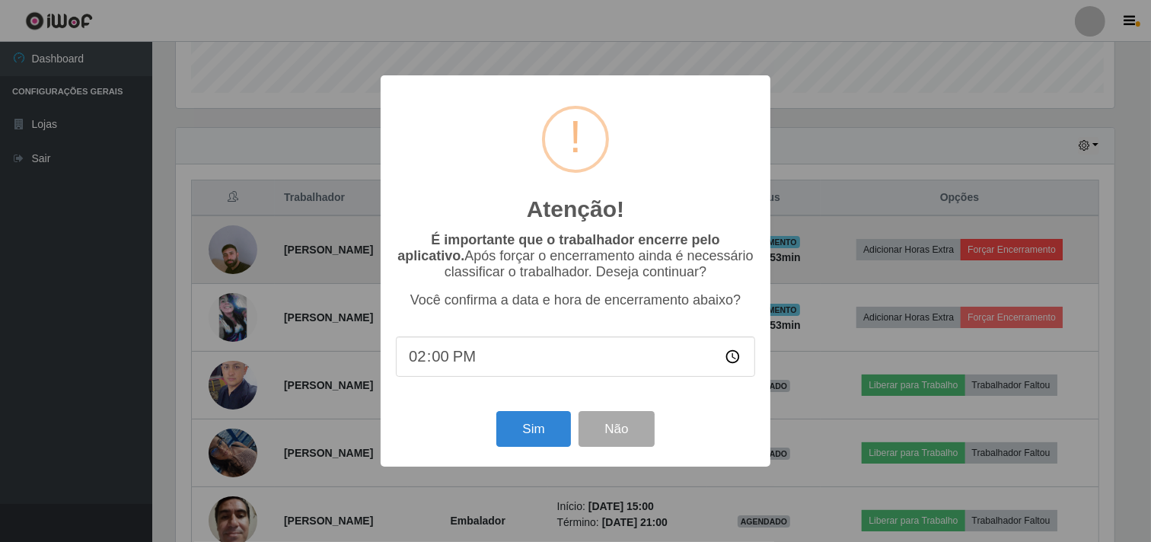
scroll to position [315, 942]
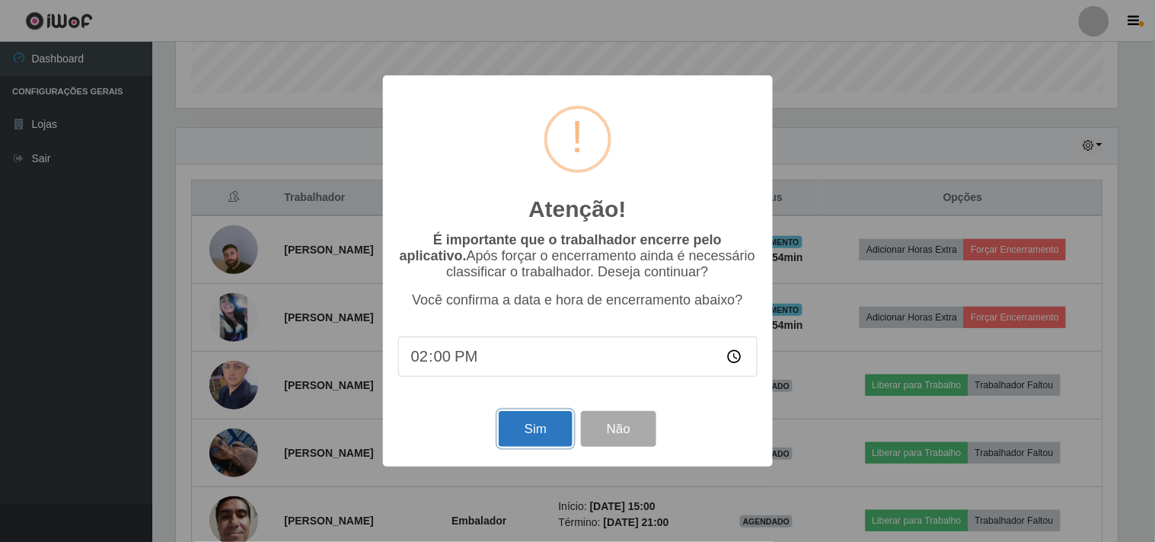
click at [533, 435] on button "Sim" at bounding box center [536, 429] width 74 height 36
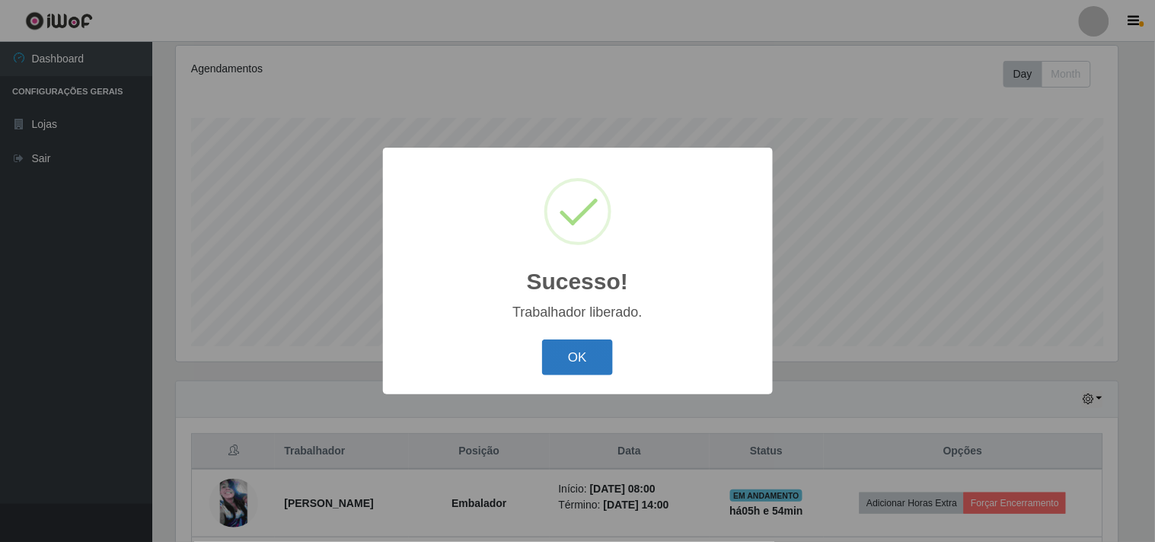
click at [591, 352] on button "OK" at bounding box center [577, 357] width 71 height 36
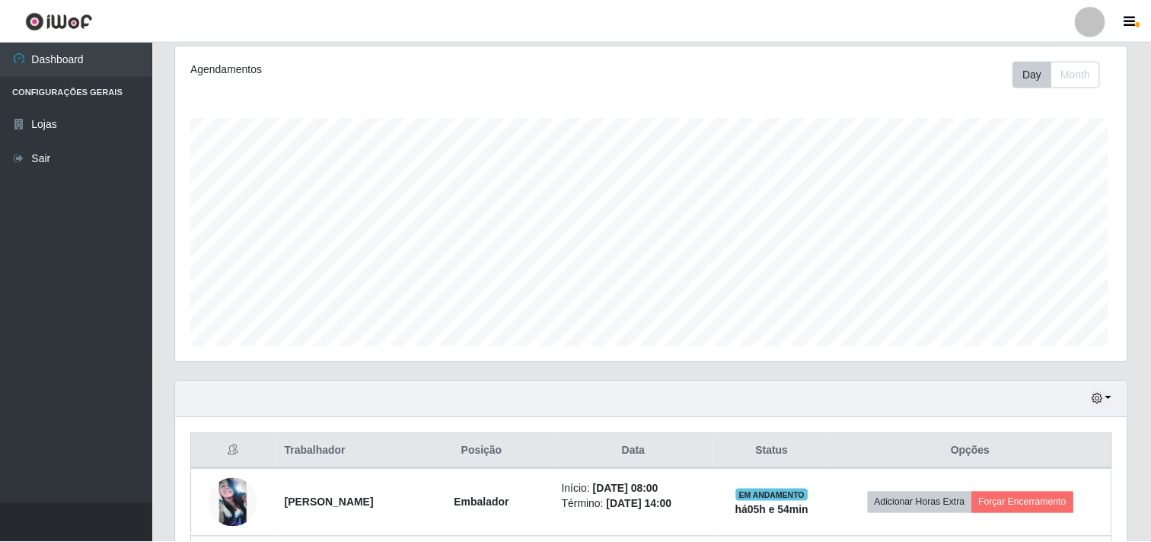
scroll to position [315, 952]
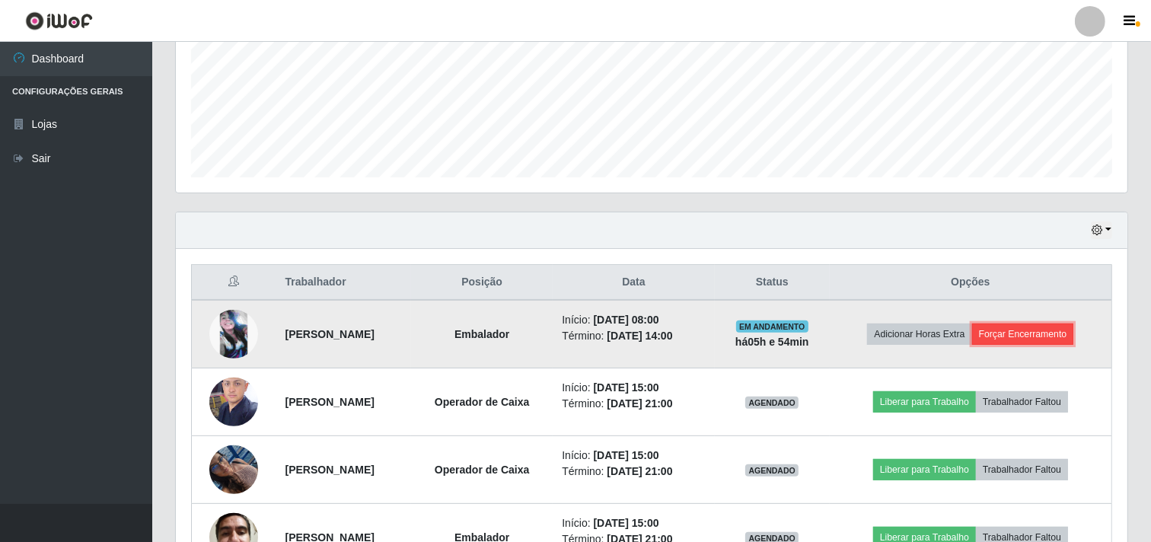
click at [1063, 328] on button "Forçar Encerramento" at bounding box center [1023, 334] width 102 height 21
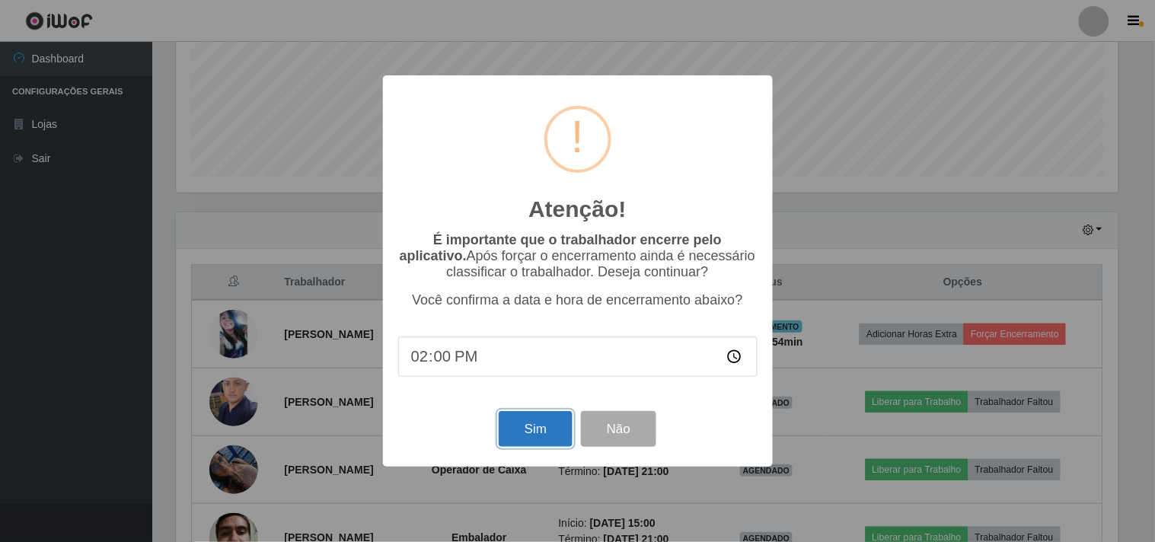
click at [528, 435] on button "Sim" at bounding box center [536, 429] width 74 height 36
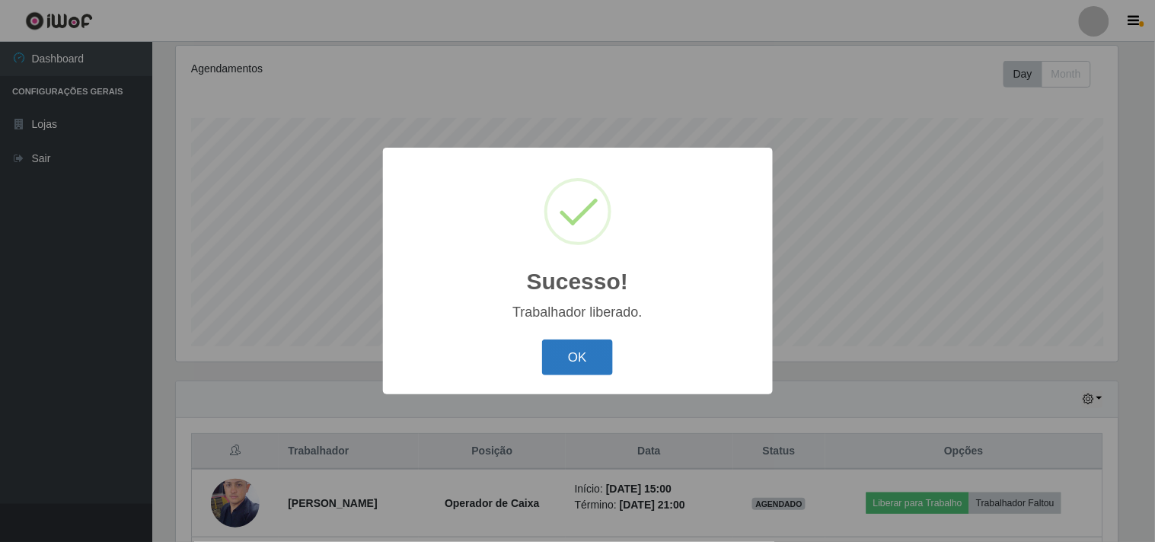
click at [596, 352] on button "OK" at bounding box center [577, 357] width 71 height 36
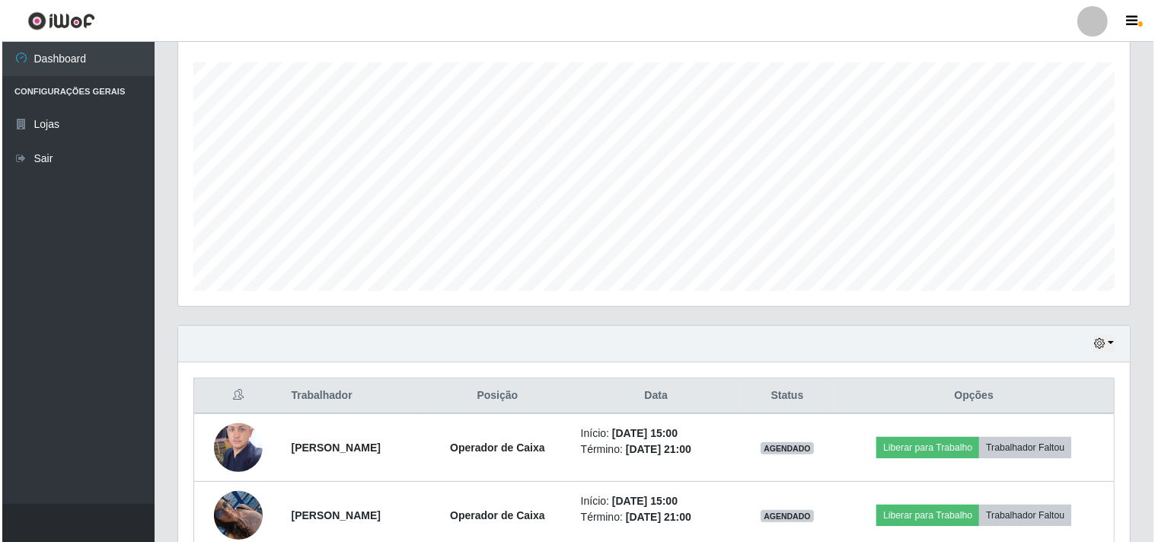
scroll to position [537, 0]
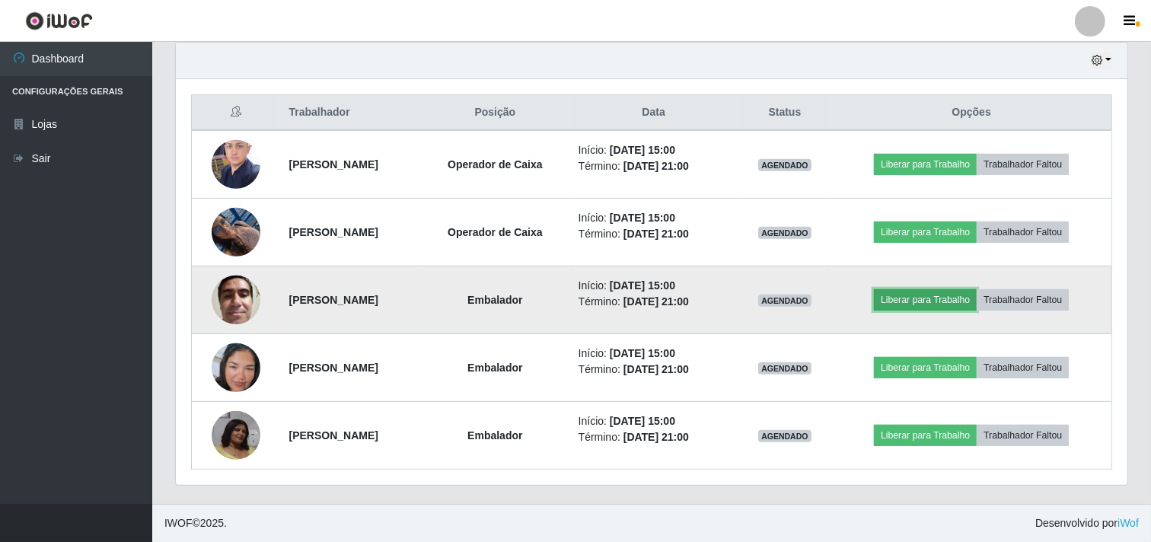
click at [944, 295] on button "Liberar para Trabalho" at bounding box center [925, 299] width 103 height 21
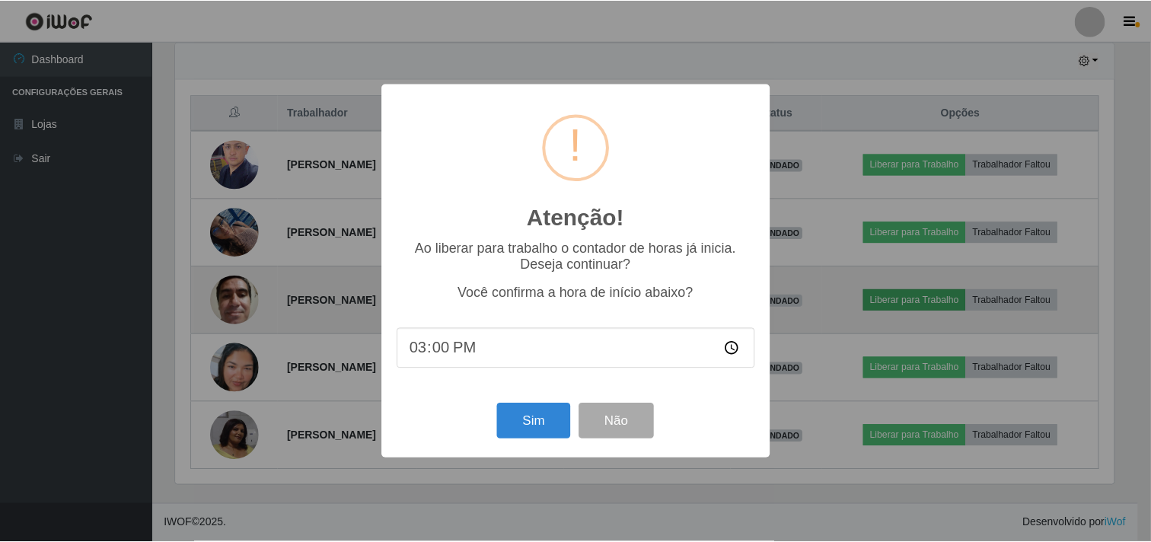
scroll to position [315, 942]
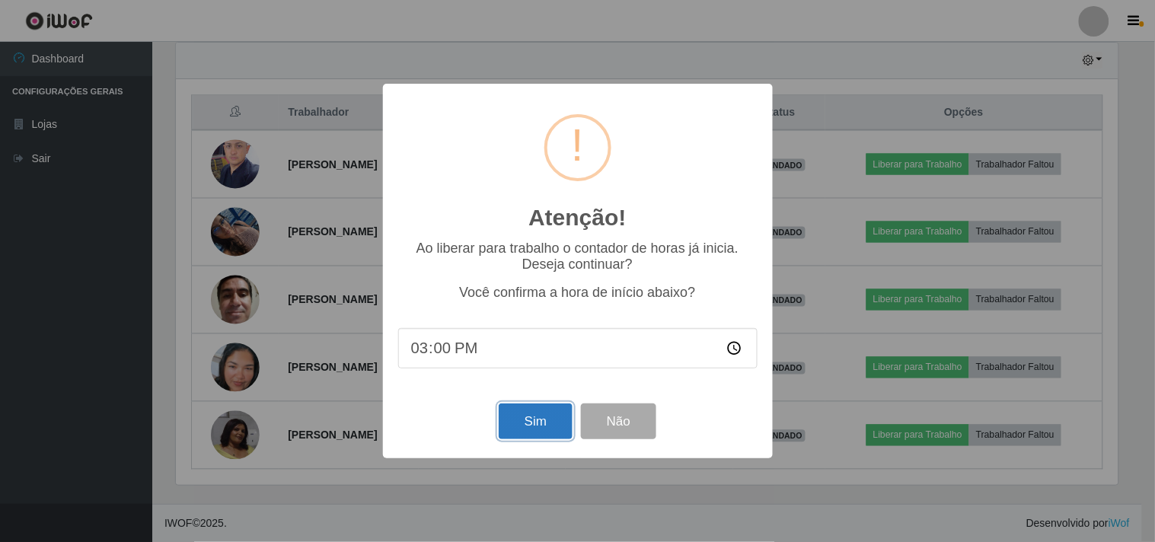
click at [541, 425] on button "Sim" at bounding box center [536, 421] width 74 height 36
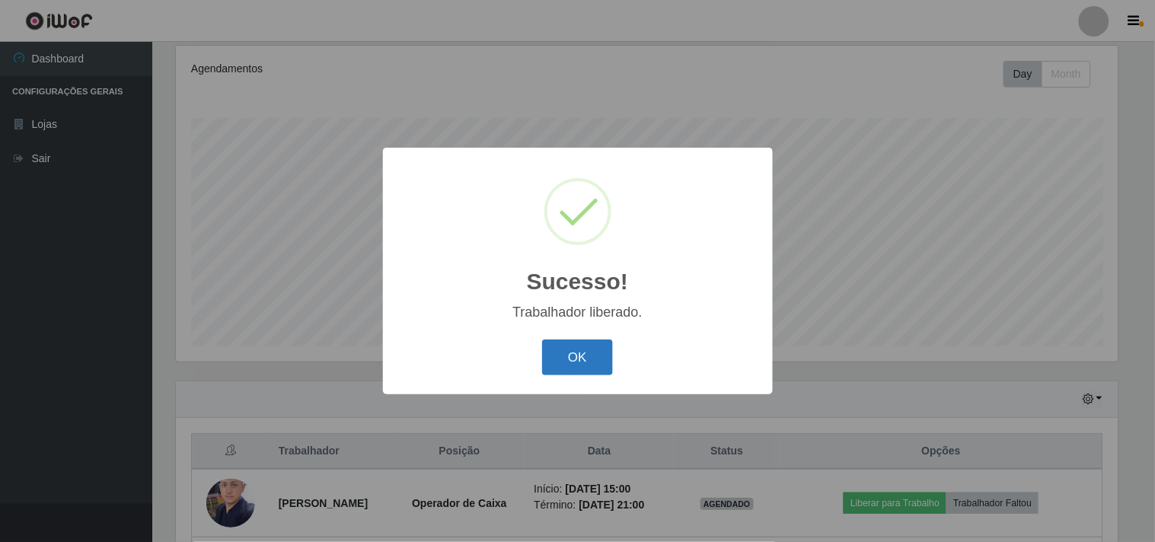
click at [575, 355] on button "OK" at bounding box center [577, 357] width 71 height 36
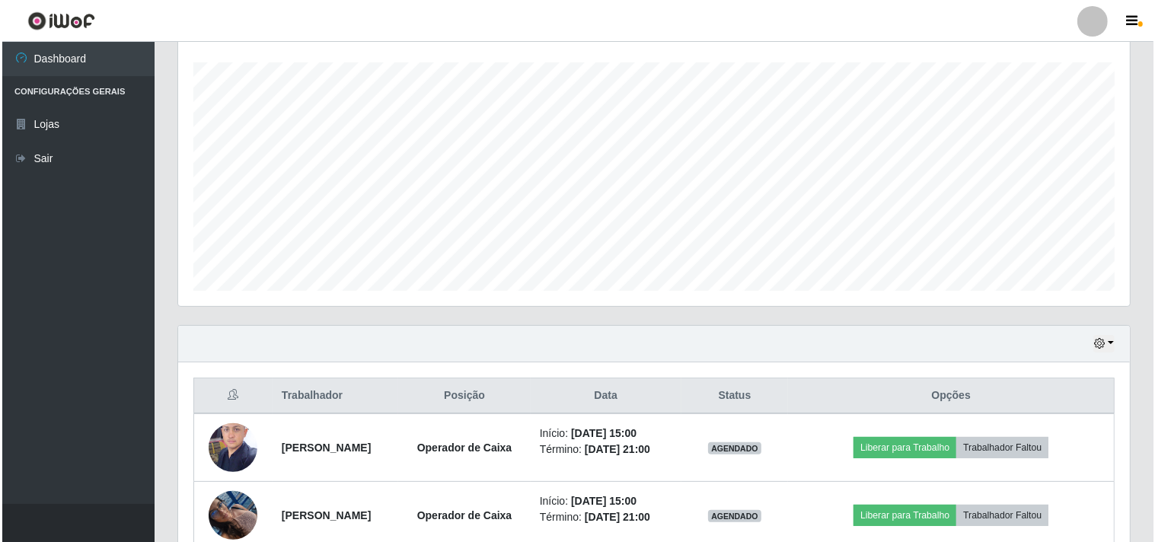
scroll to position [282, 0]
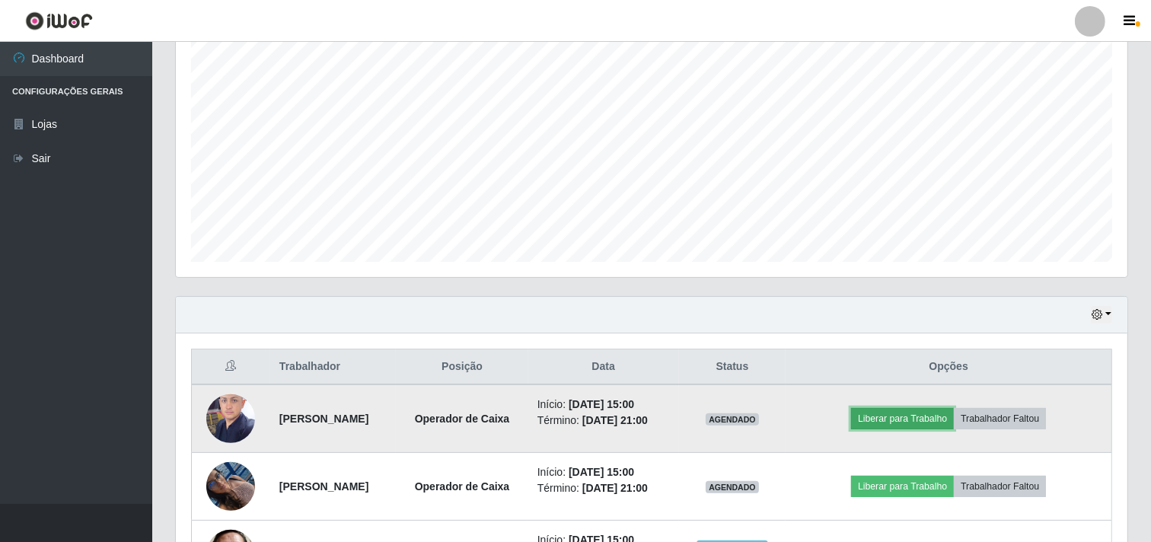
click at [923, 415] on button "Liberar para Trabalho" at bounding box center [902, 418] width 103 height 21
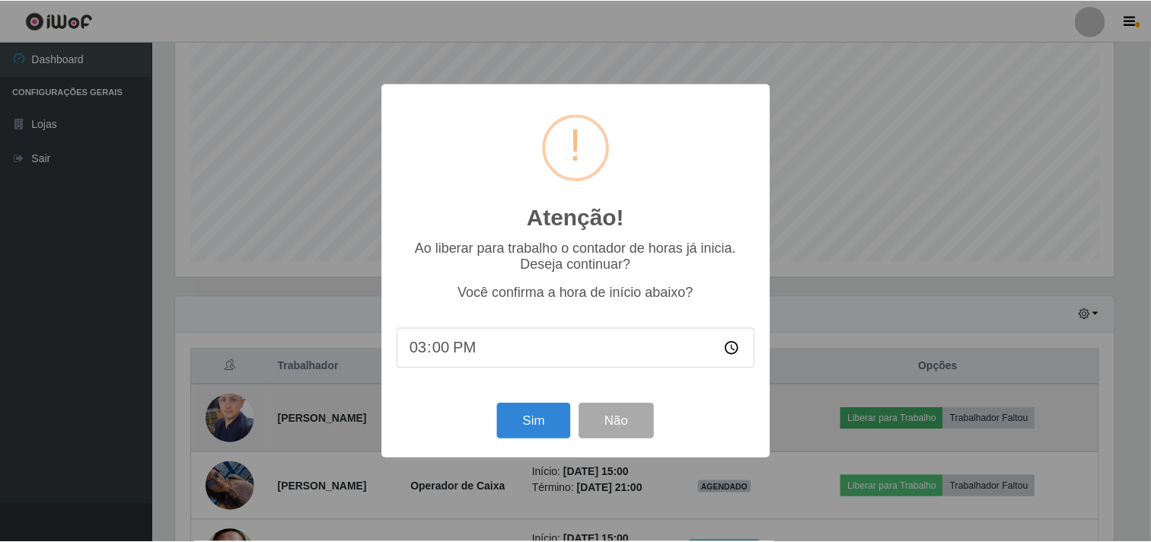
scroll to position [315, 942]
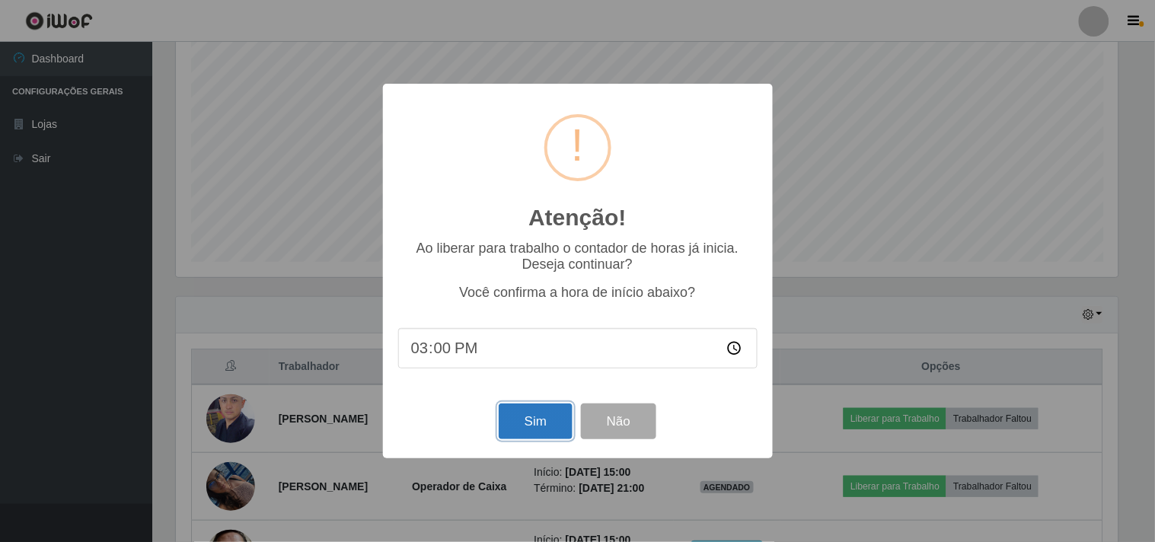
click at [543, 421] on button "Sim" at bounding box center [536, 421] width 74 height 36
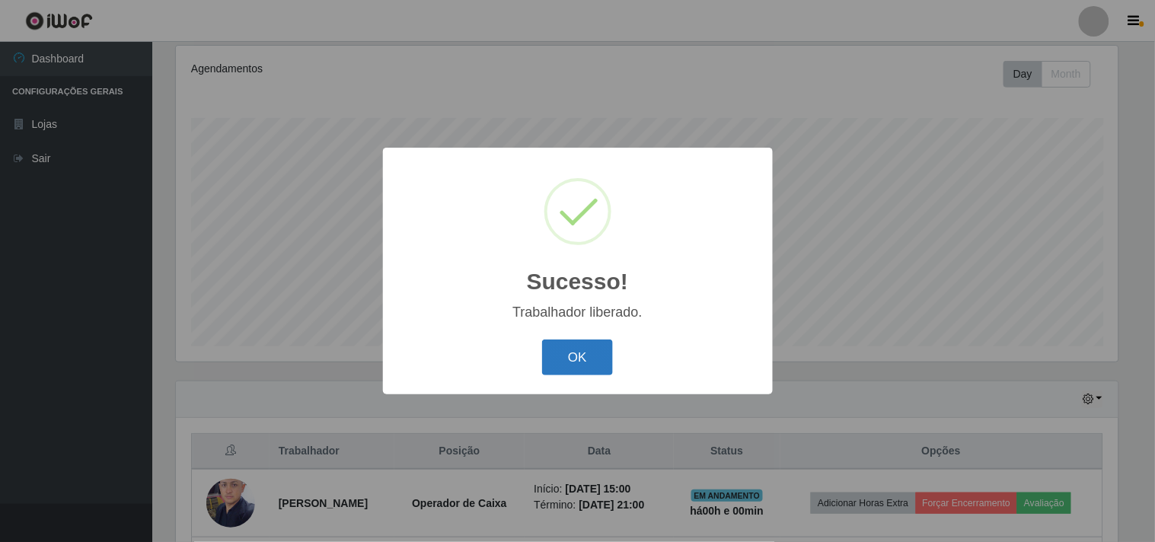
click at [579, 352] on button "OK" at bounding box center [577, 357] width 71 height 36
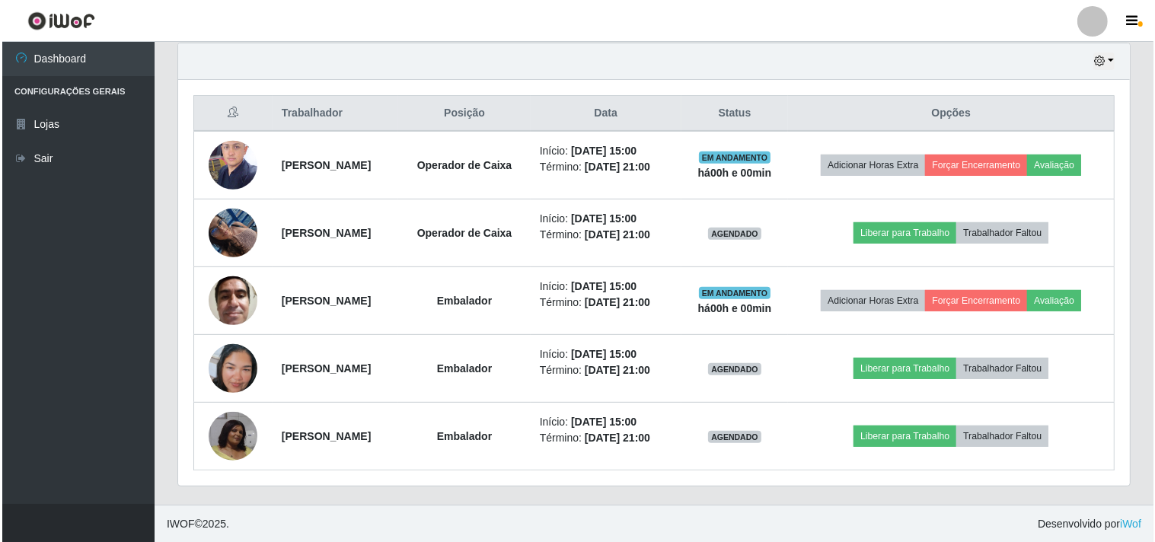
scroll to position [537, 0]
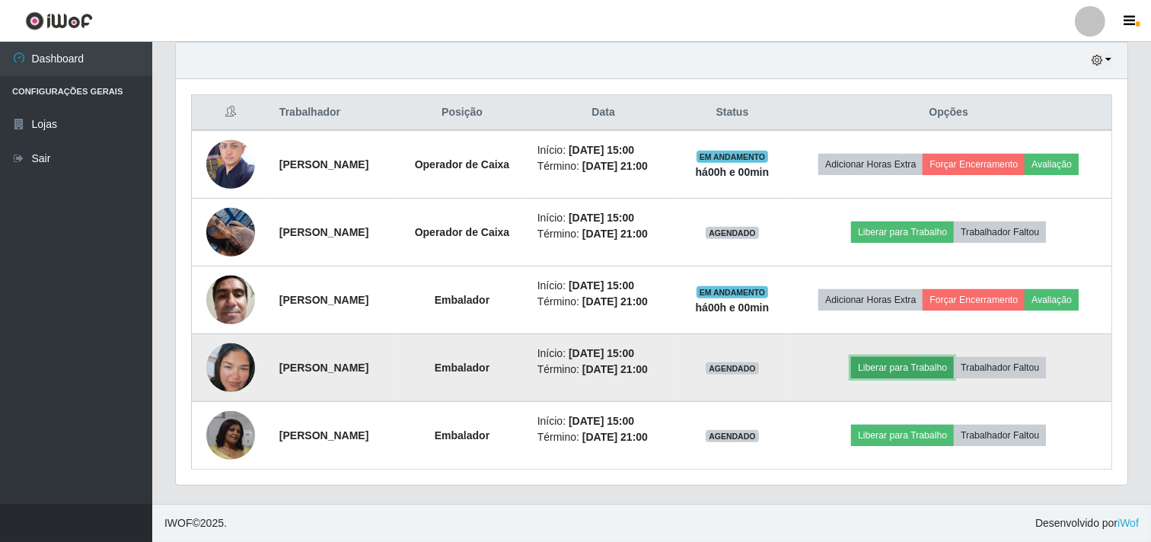
click at [902, 368] on button "Liberar para Trabalho" at bounding box center [902, 367] width 103 height 21
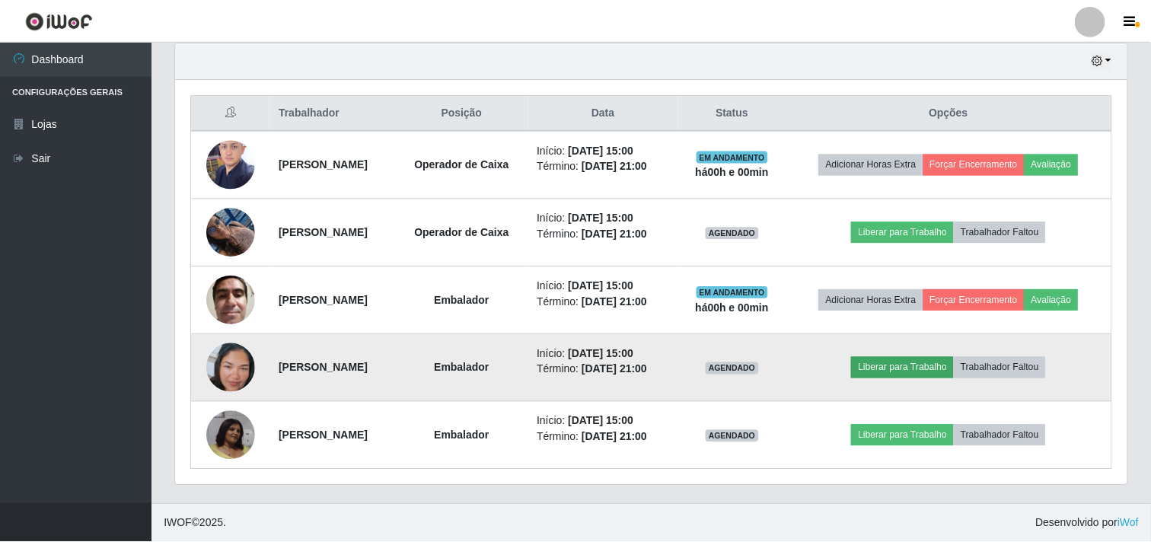
scroll to position [315, 942]
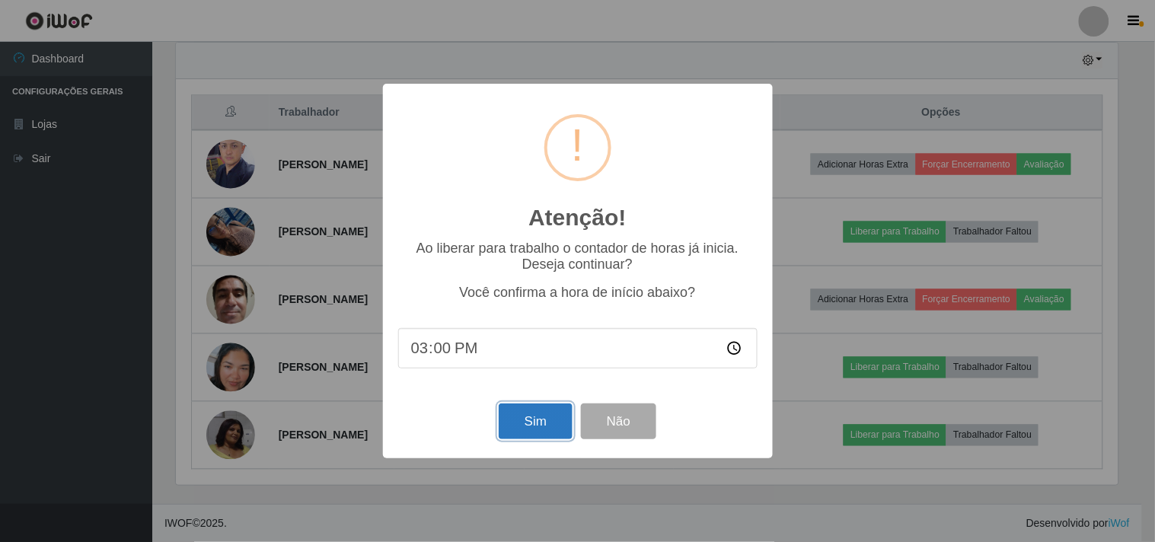
click at [527, 423] on button "Sim" at bounding box center [536, 421] width 74 height 36
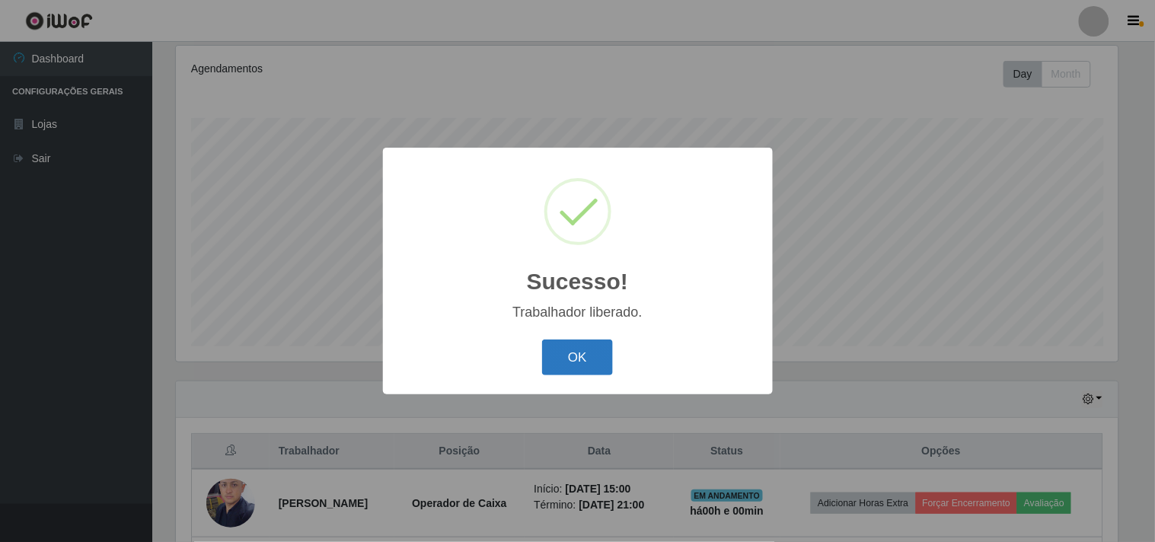
click at [575, 359] on button "OK" at bounding box center [577, 357] width 71 height 36
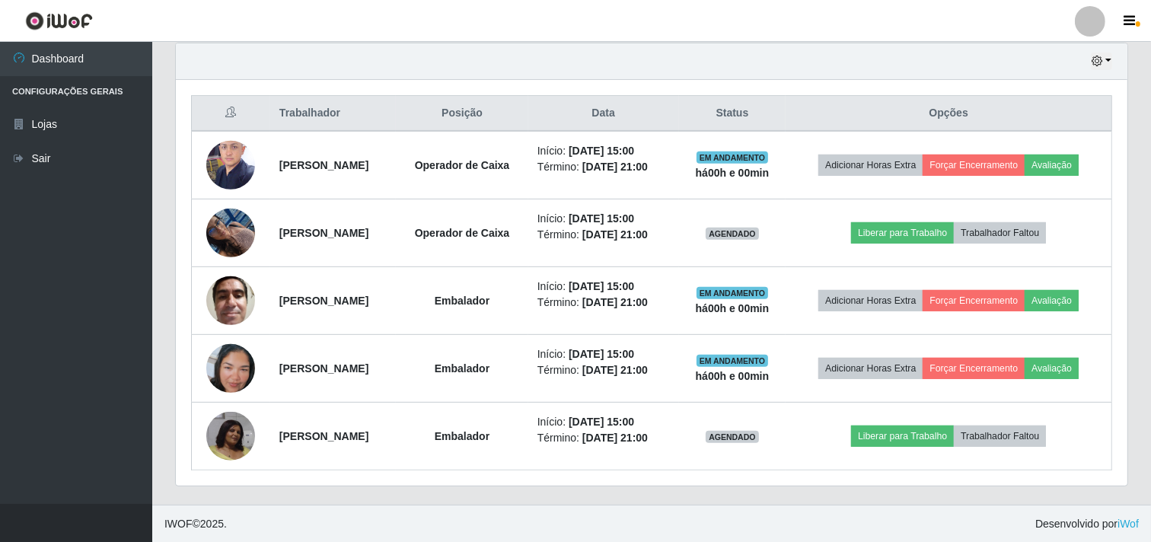
scroll to position [537, 0]
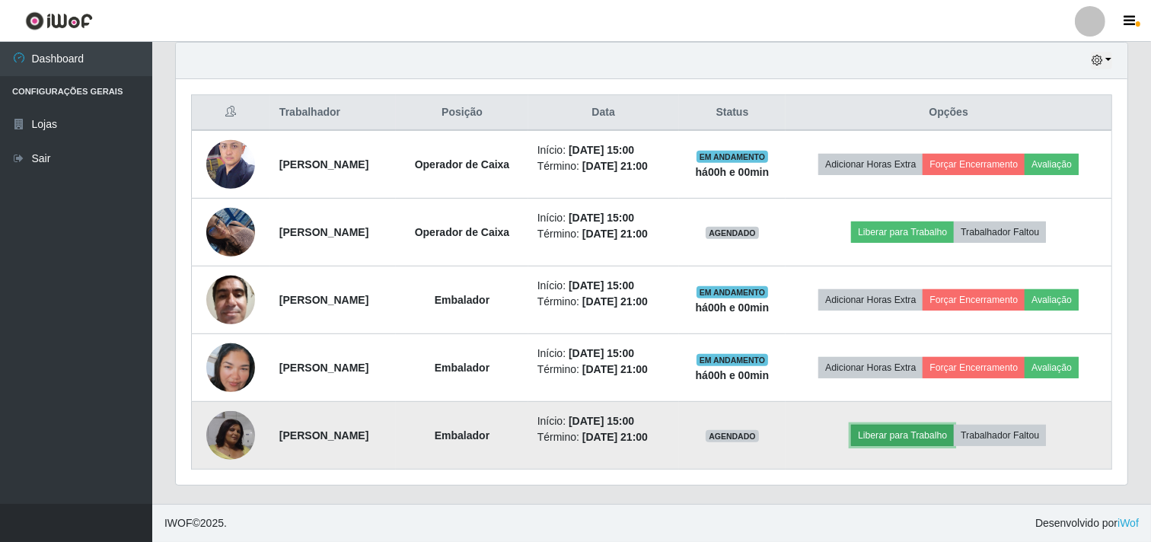
click at [922, 435] on button "Liberar para Trabalho" at bounding box center [902, 435] width 103 height 21
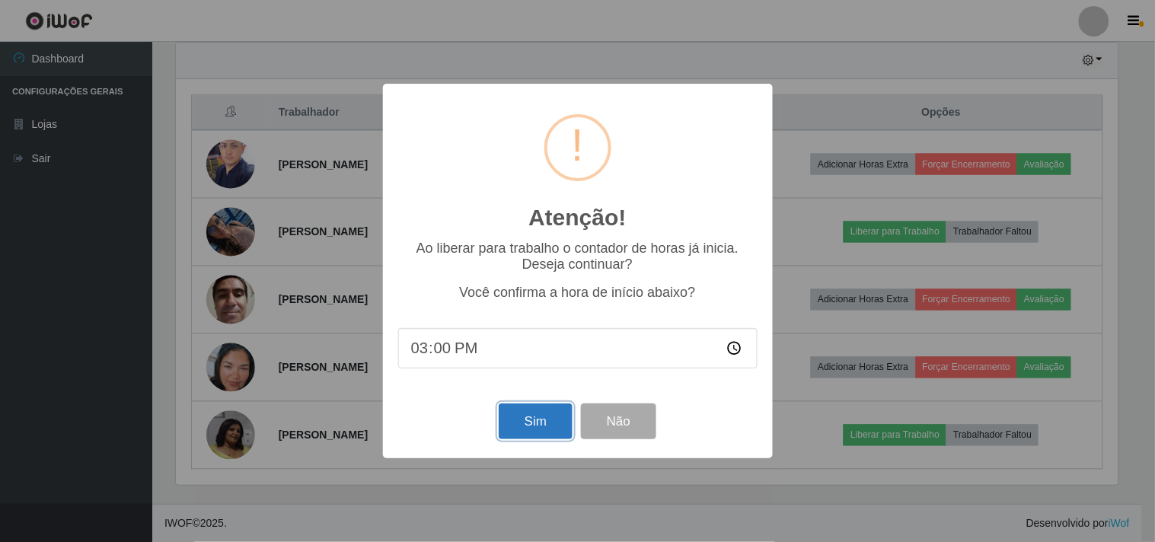
click at [528, 413] on button "Sim" at bounding box center [536, 421] width 74 height 36
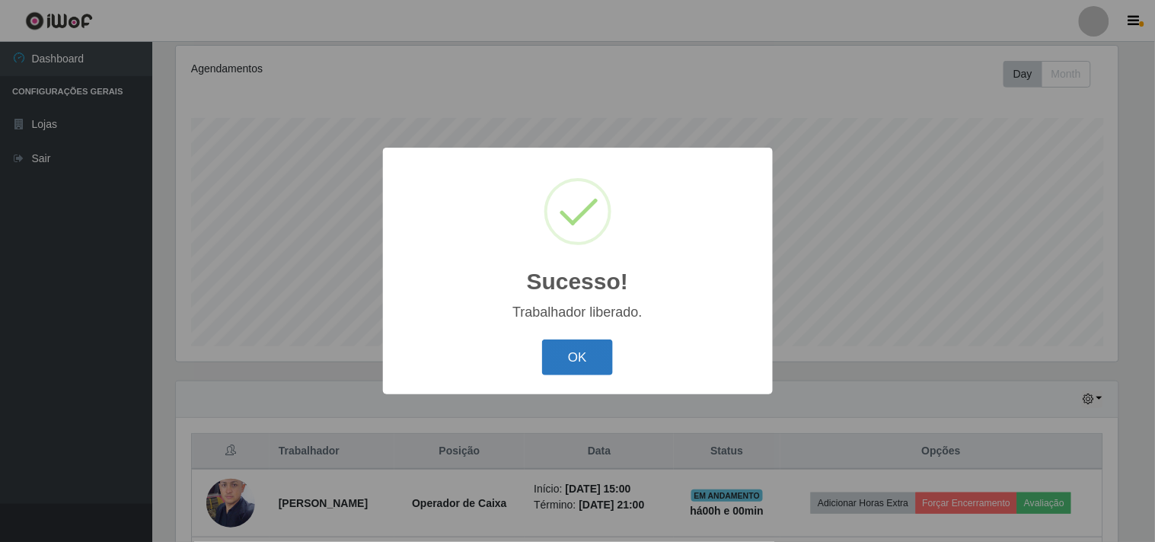
click at [586, 359] on button "OK" at bounding box center [577, 357] width 71 height 36
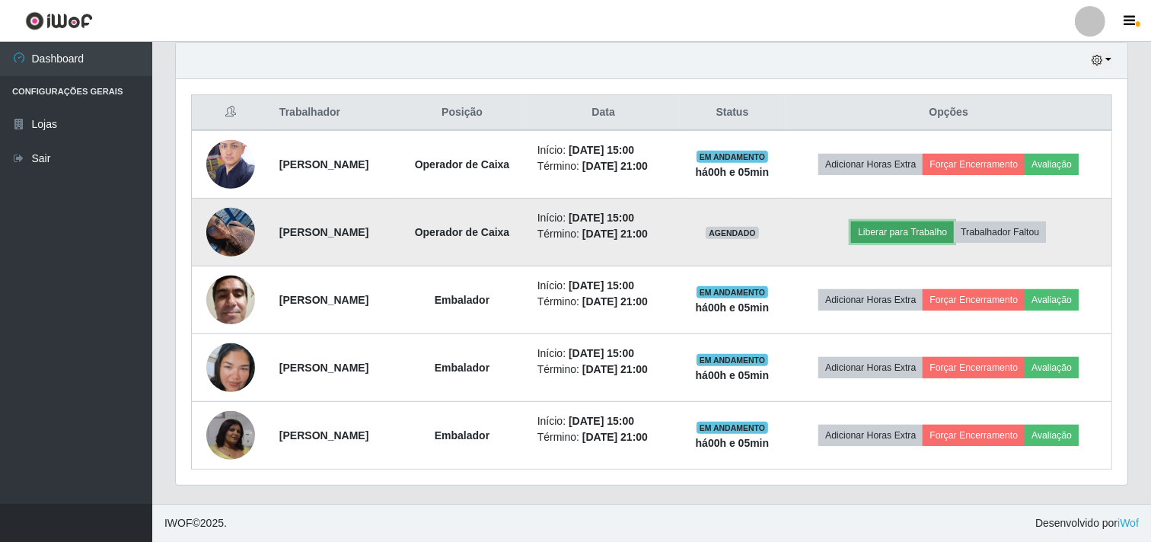
click at [910, 228] on button "Liberar para Trabalho" at bounding box center [902, 232] width 103 height 21
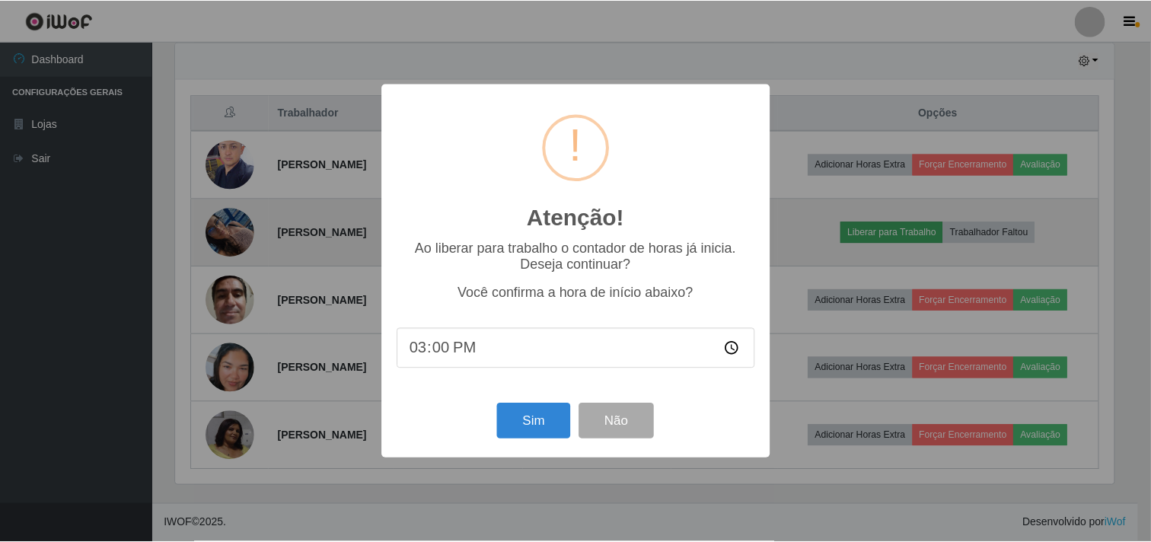
scroll to position [315, 942]
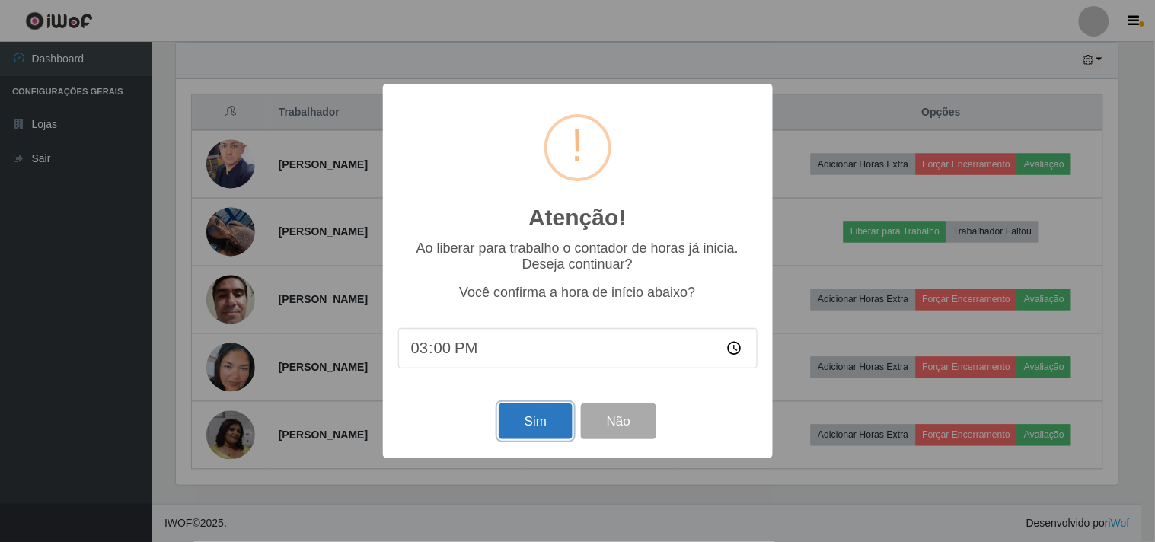
click at [529, 422] on button "Sim" at bounding box center [536, 421] width 74 height 36
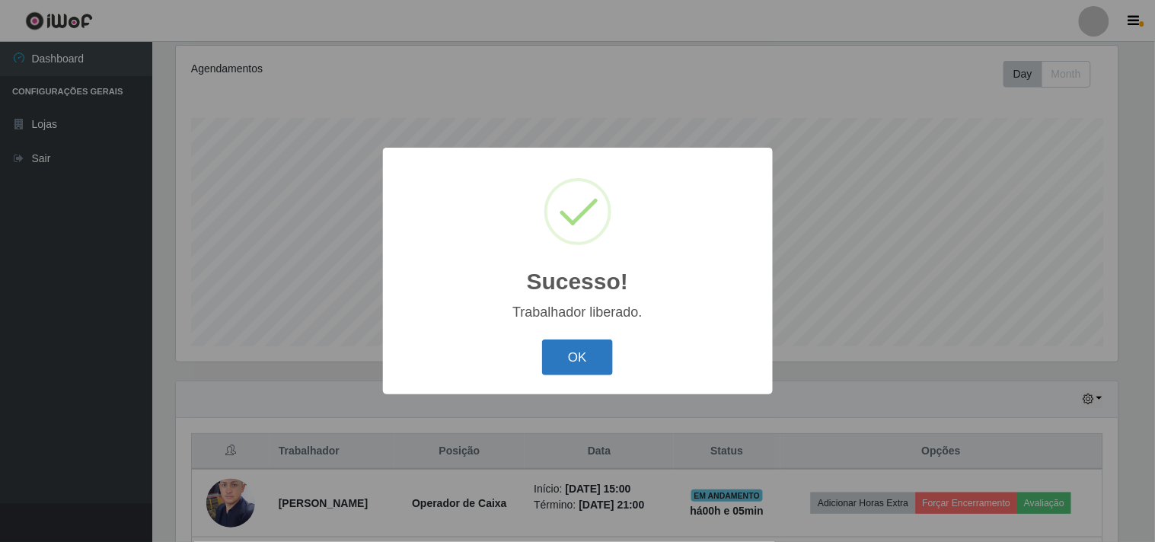
click at [598, 353] on button "OK" at bounding box center [577, 357] width 71 height 36
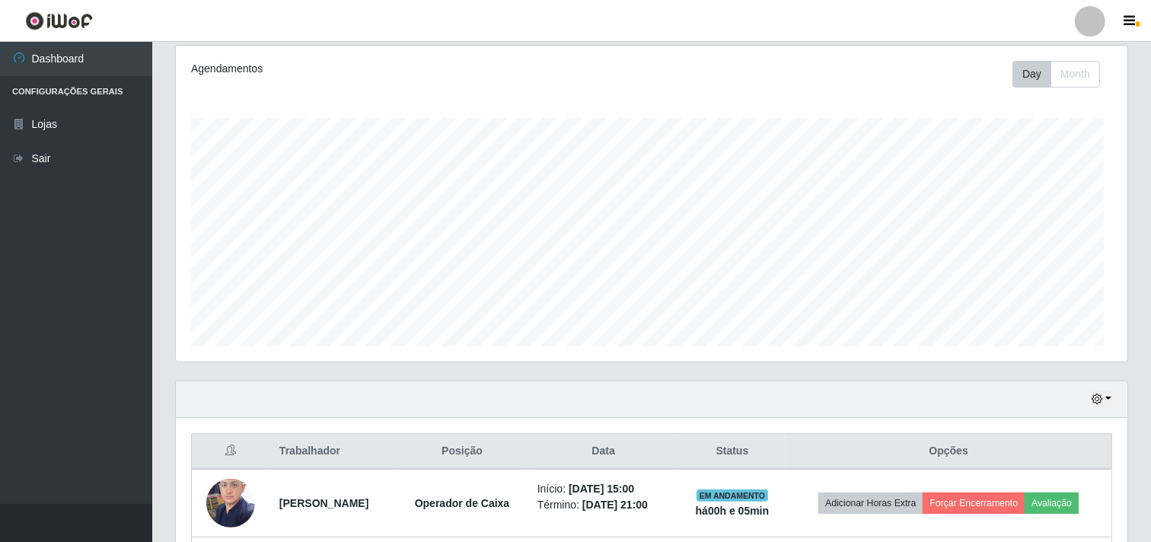
scroll to position [315, 952]
